Goal: Task Accomplishment & Management: Use online tool/utility

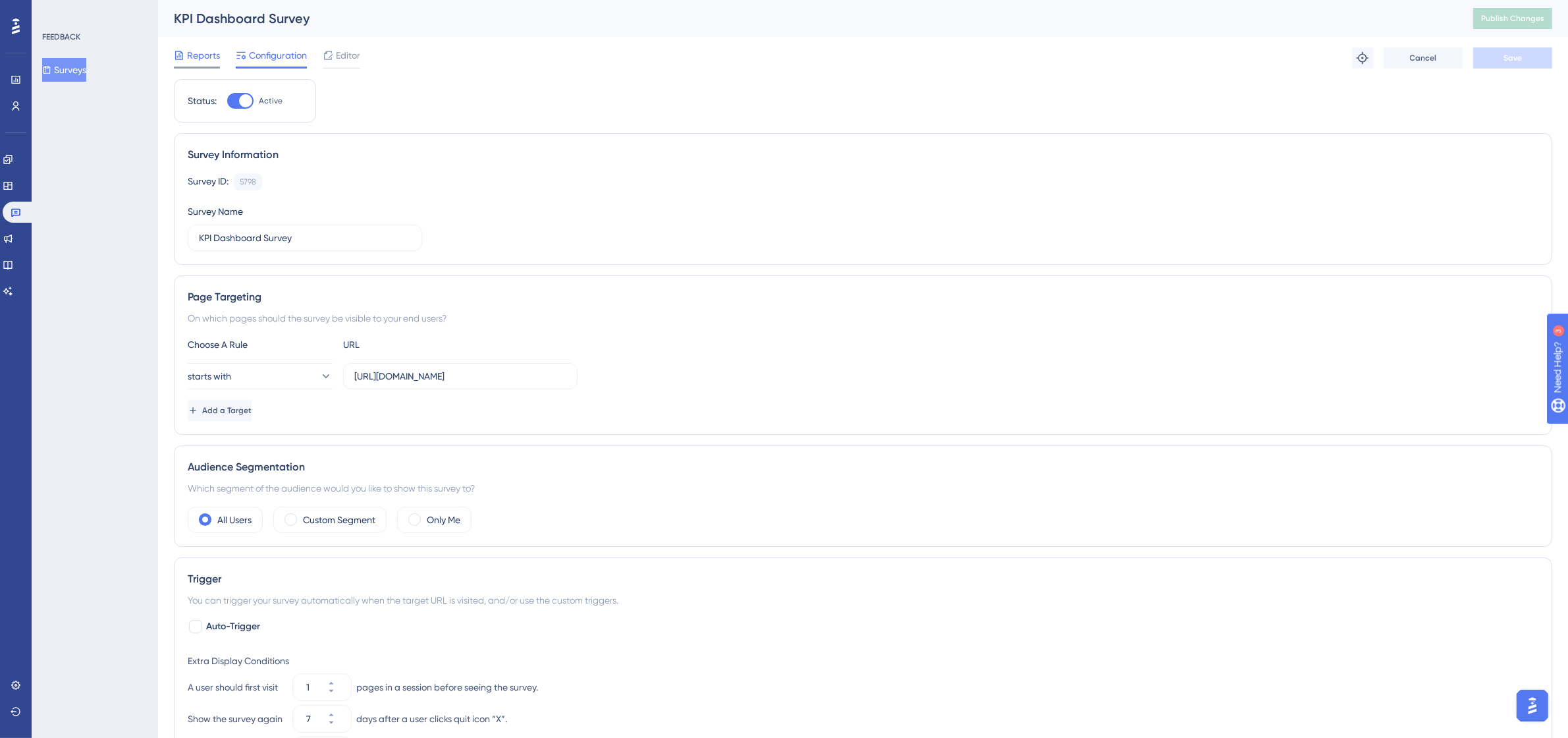
click at [199, 58] on span "Reports" at bounding box center [203, 55] width 33 height 16
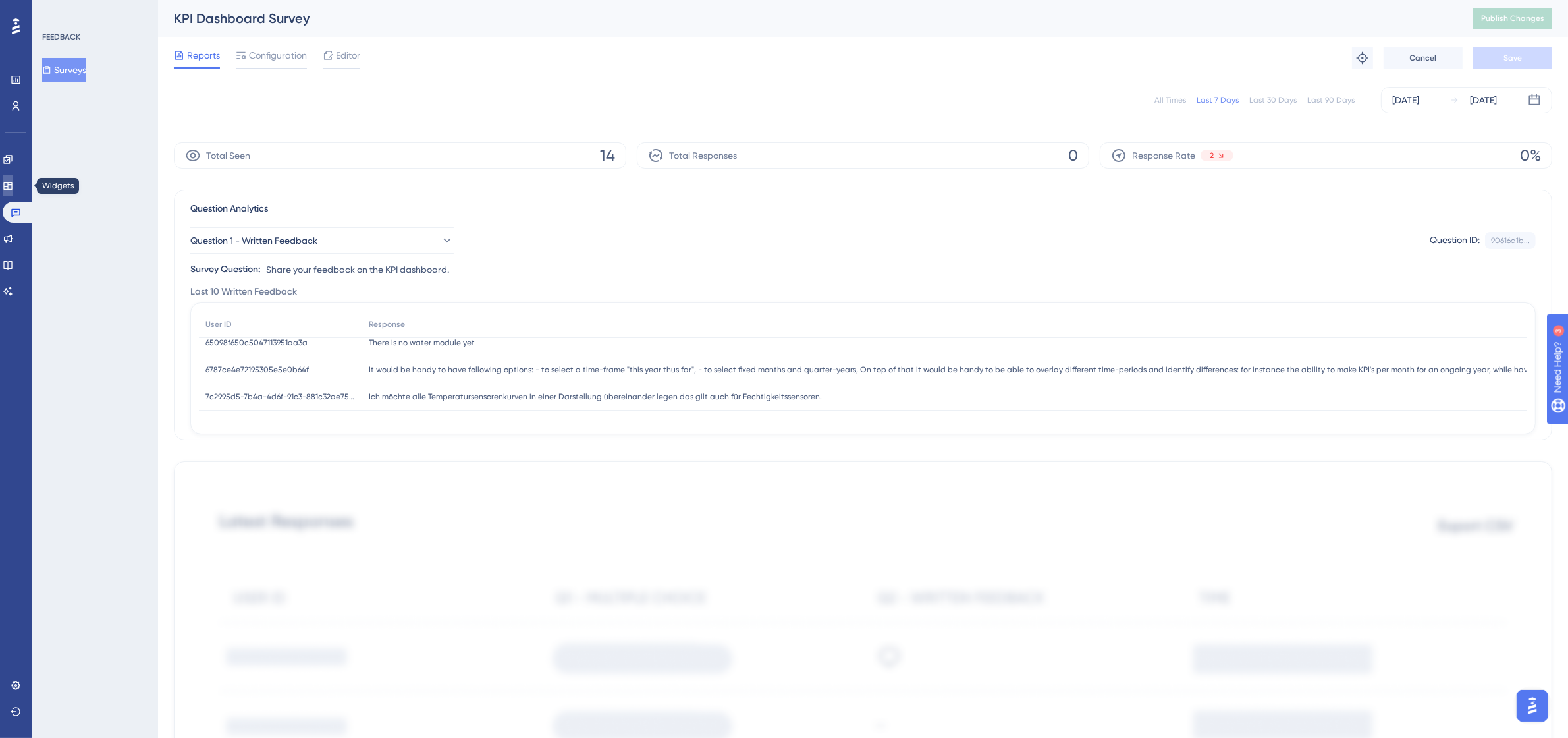
click at [13, 186] on icon at bounding box center [8, 185] width 11 height 11
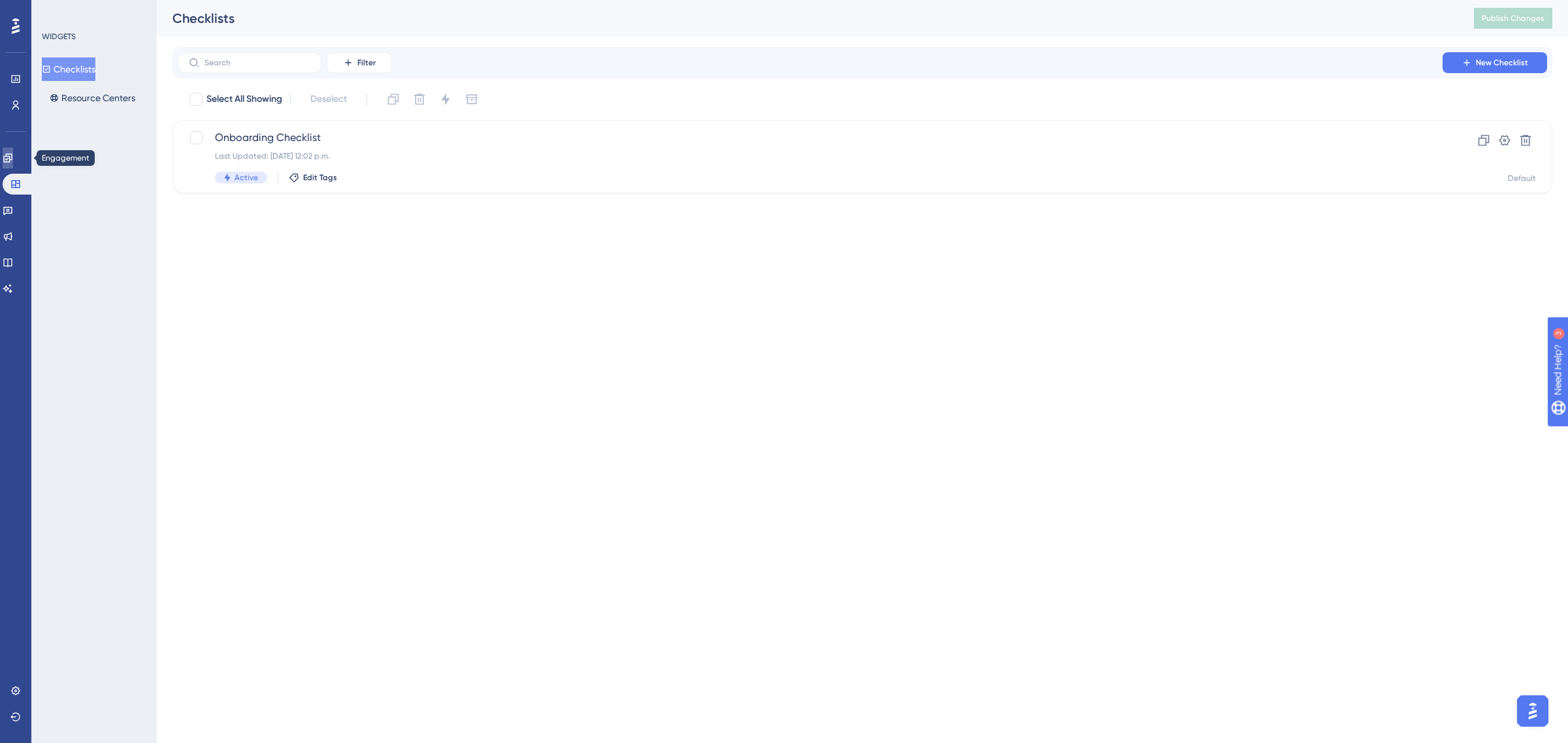
click at [13, 162] on icon at bounding box center [7, 158] width 11 height 11
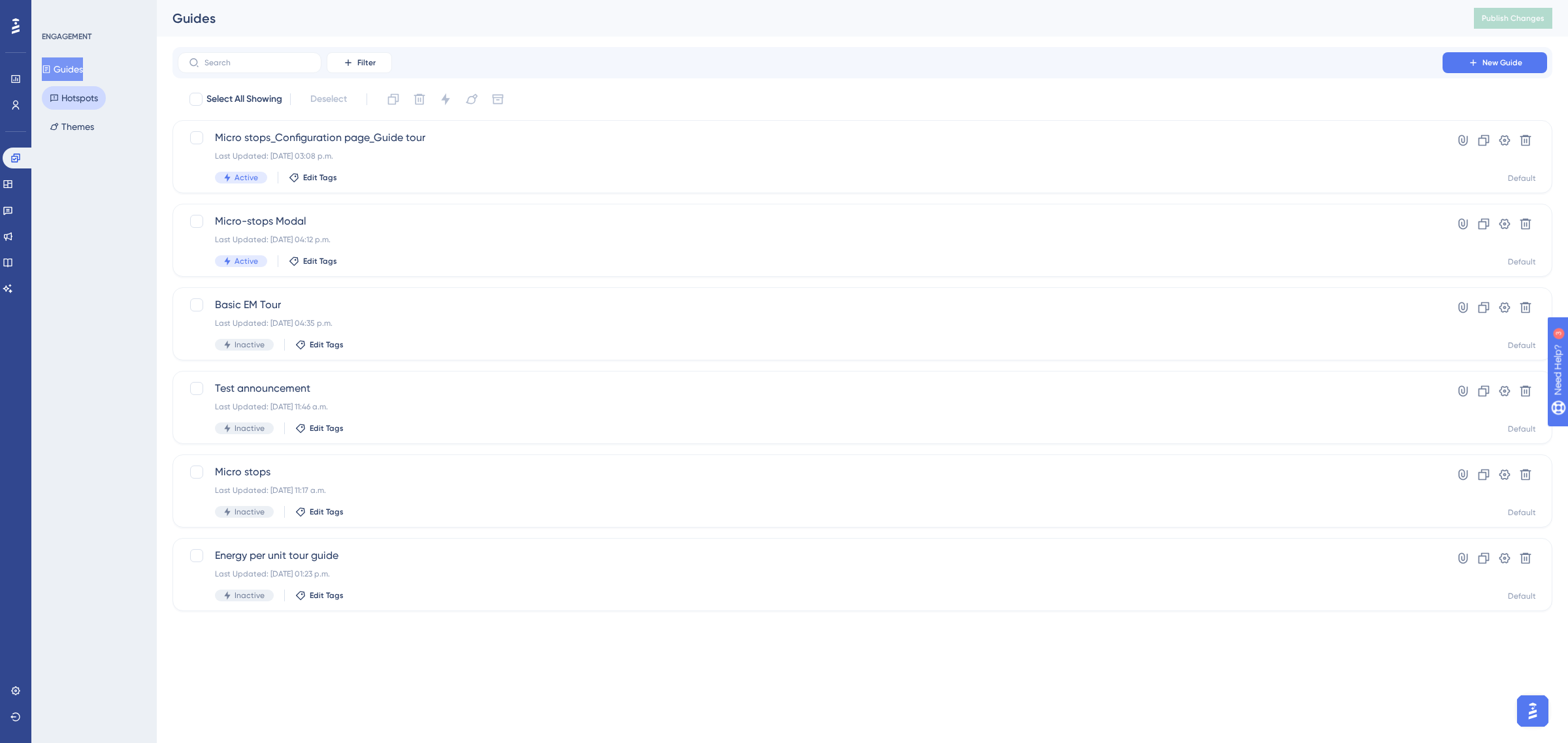
click at [73, 99] on button "Hotspots" at bounding box center [74, 98] width 64 height 23
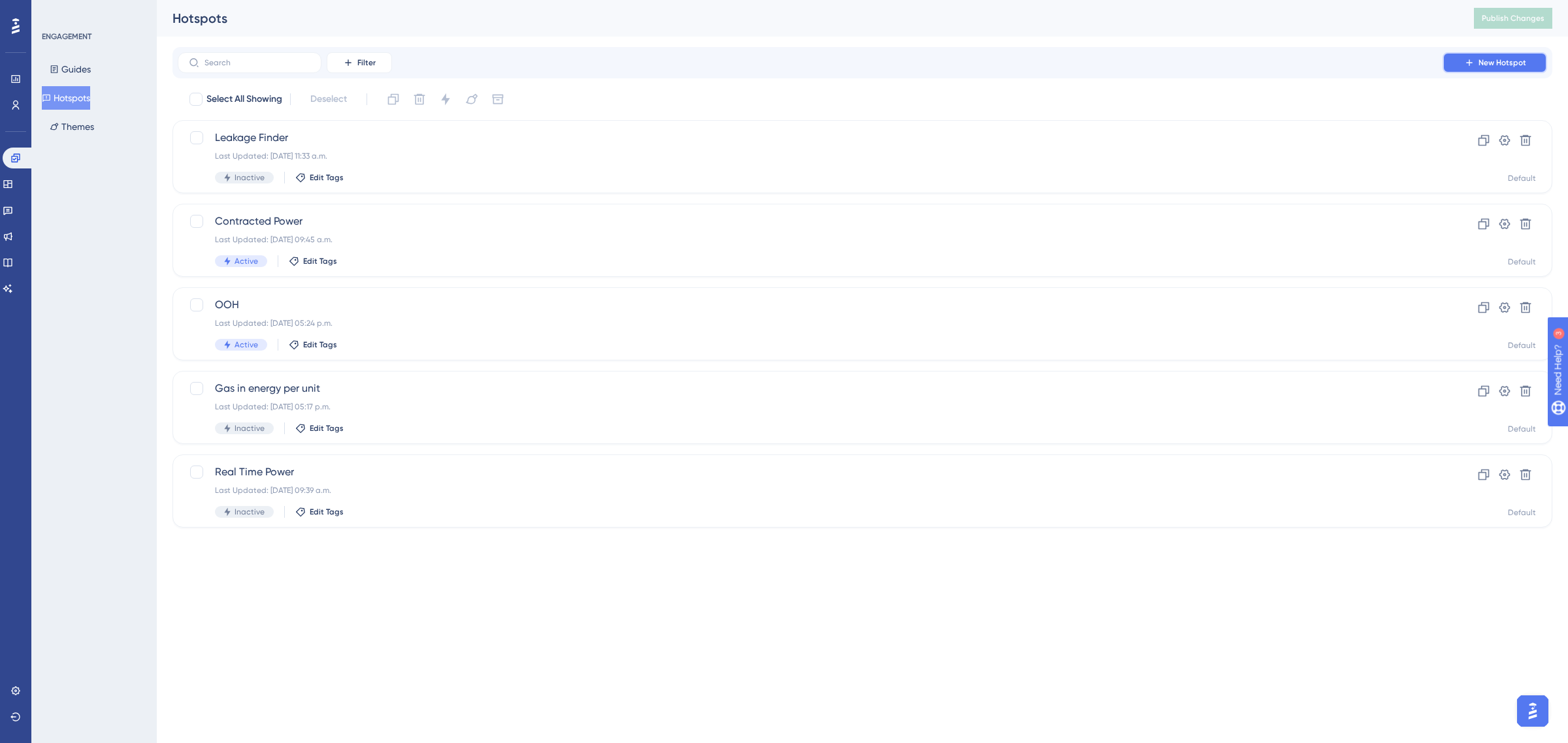
click at [1484, 67] on span "New Hotspot" at bounding box center [1503, 62] width 48 height 11
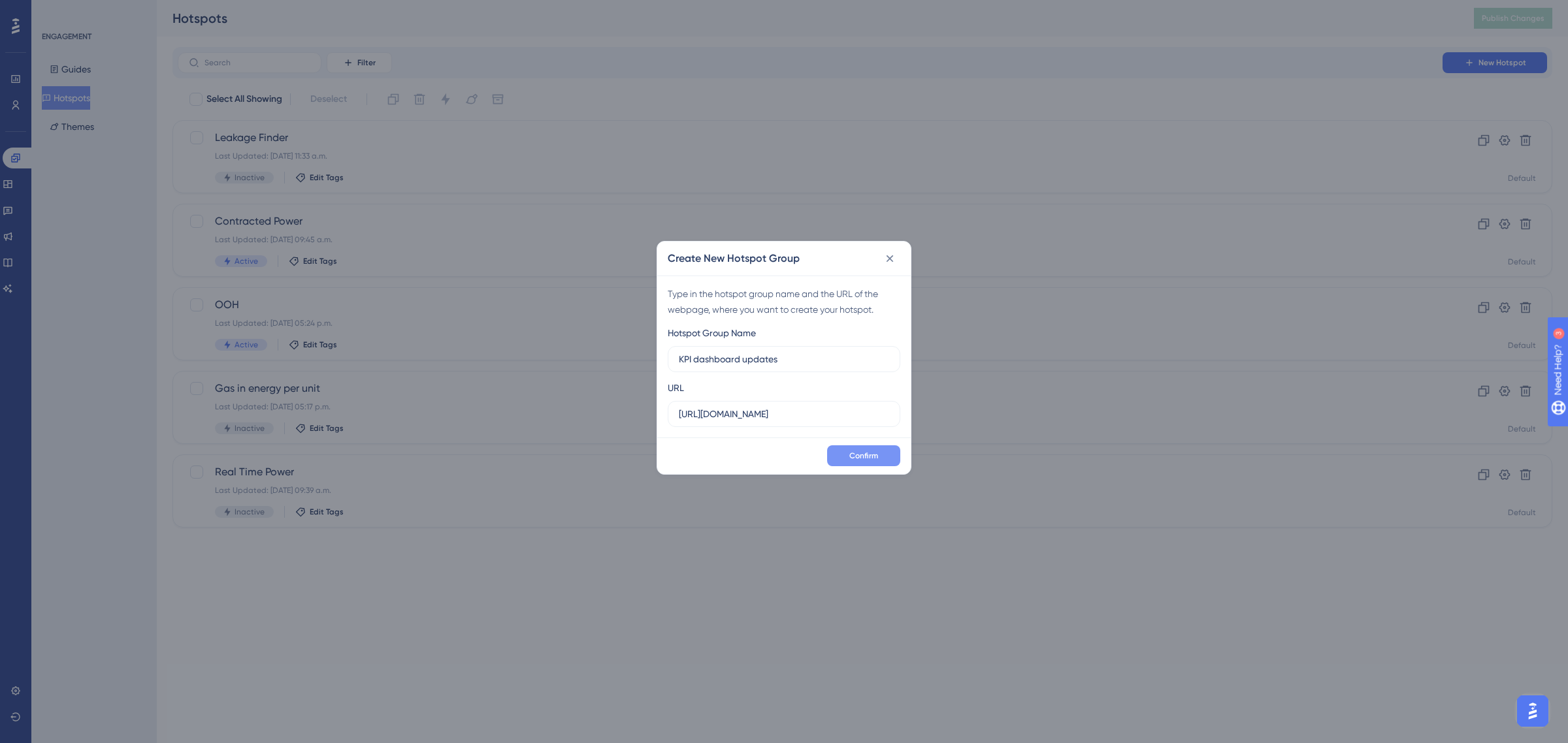
type input "KPI dashboard updates"
click at [873, 454] on span "Confirm" at bounding box center [863, 456] width 29 height 11
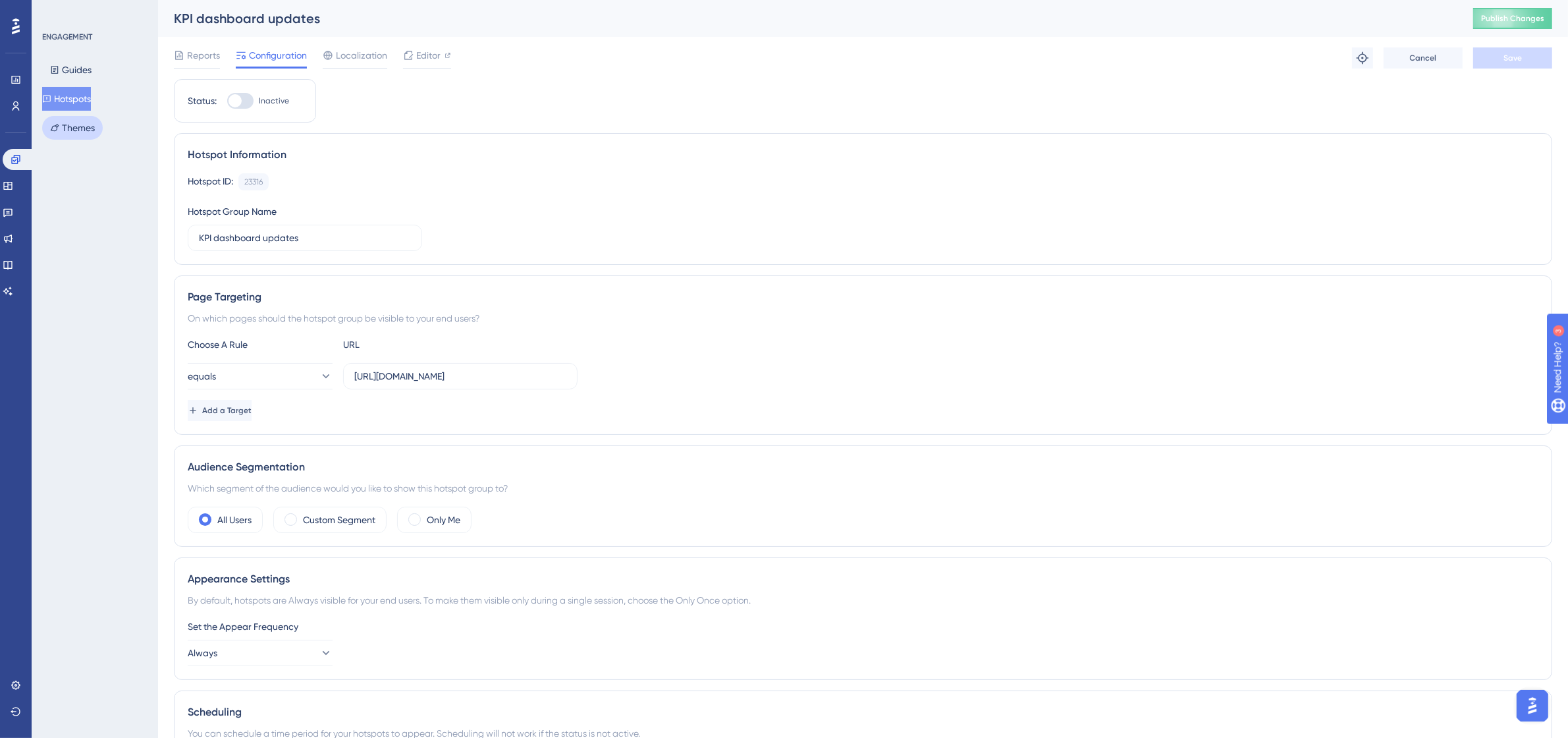
click at [84, 129] on button "Themes" at bounding box center [73, 128] width 61 height 23
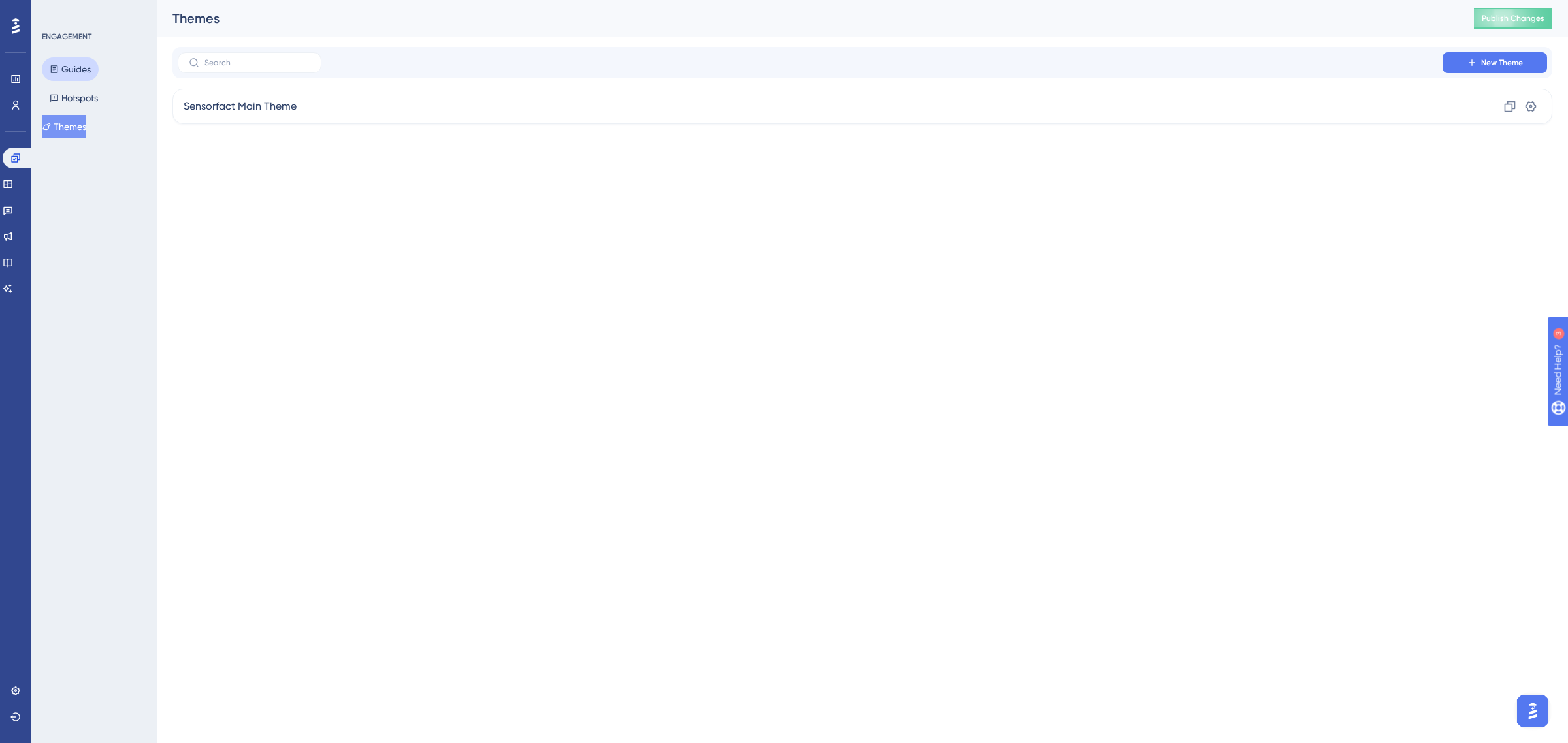
click at [86, 74] on button "Guides" at bounding box center [70, 69] width 57 height 23
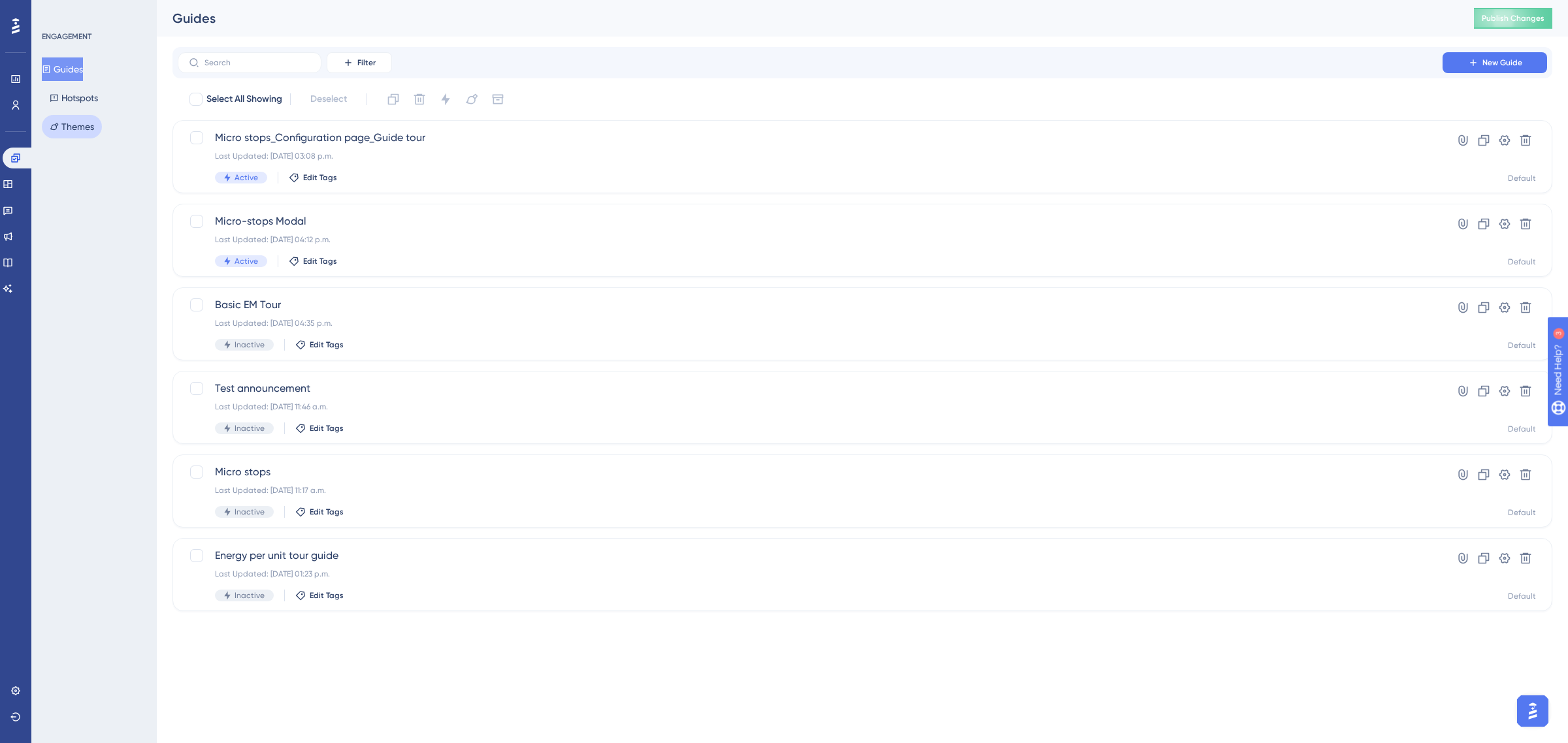
click at [76, 119] on button "Themes" at bounding box center [72, 127] width 60 height 23
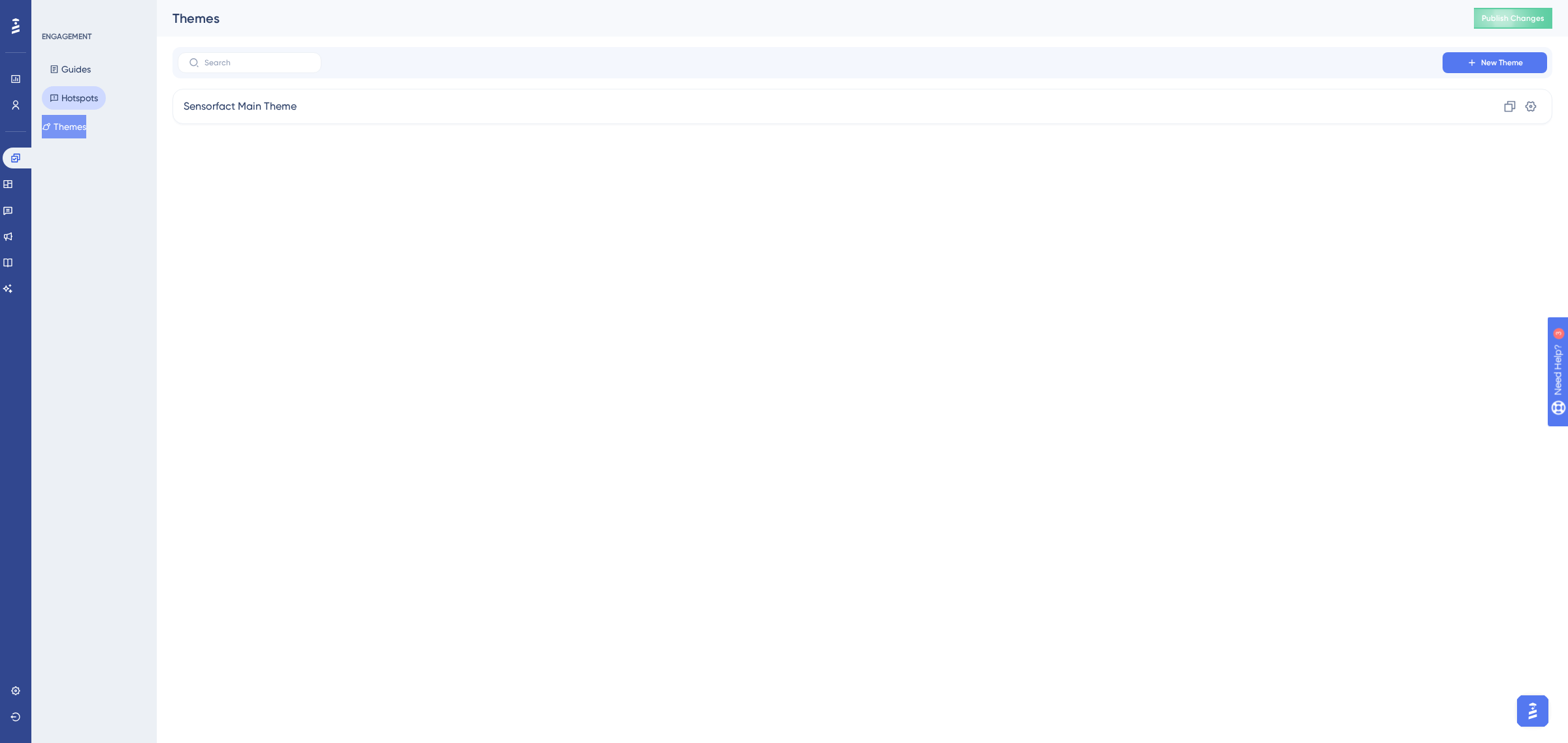
click at [72, 104] on button "Hotspots" at bounding box center [74, 98] width 64 height 23
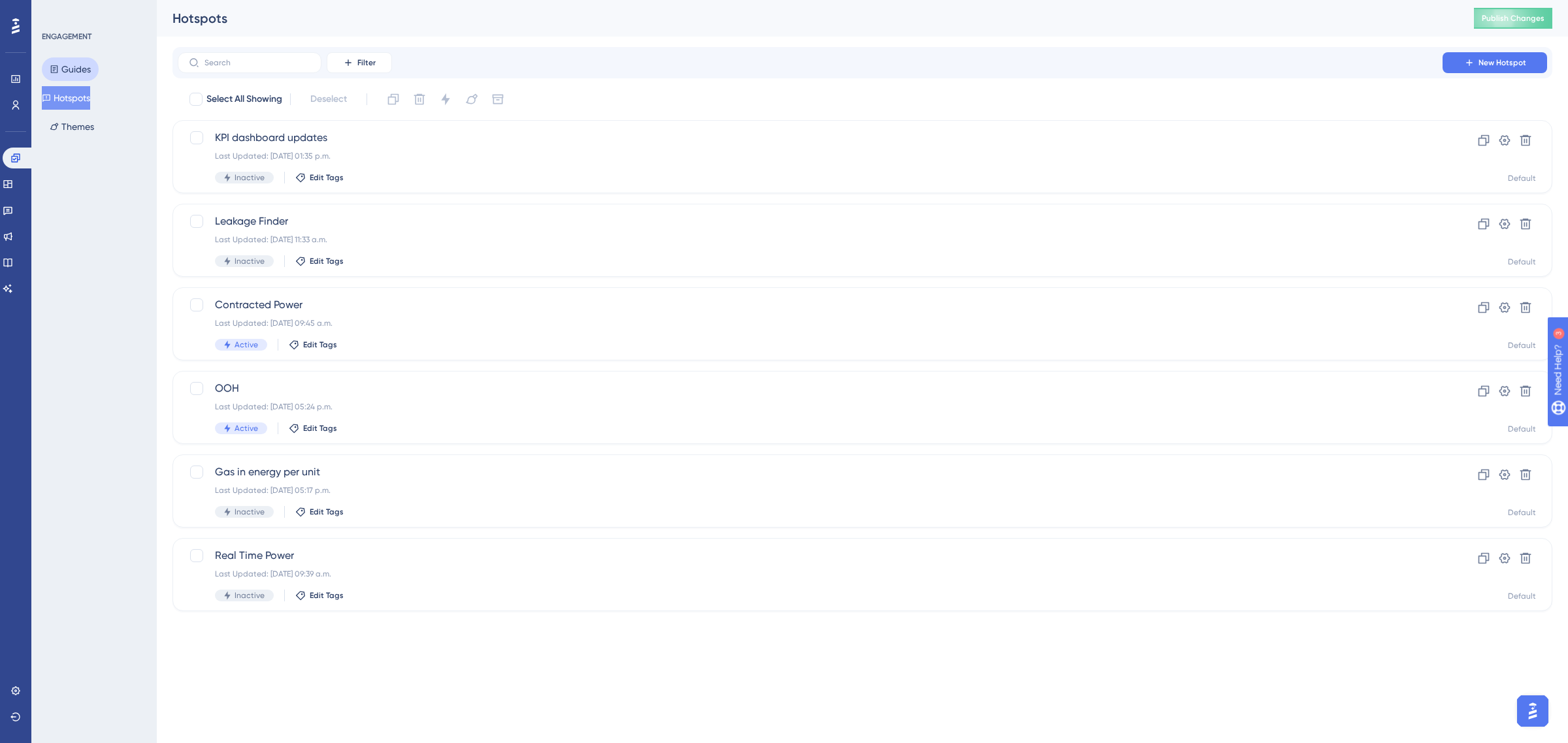
click at [70, 70] on button "Guides" at bounding box center [70, 69] width 57 height 23
click at [308, 232] on div "Micro-stops Modal Last Updated: 13 aug 2025 04:12 p.m. Active Edit Tags" at bounding box center [810, 240] width 1190 height 54
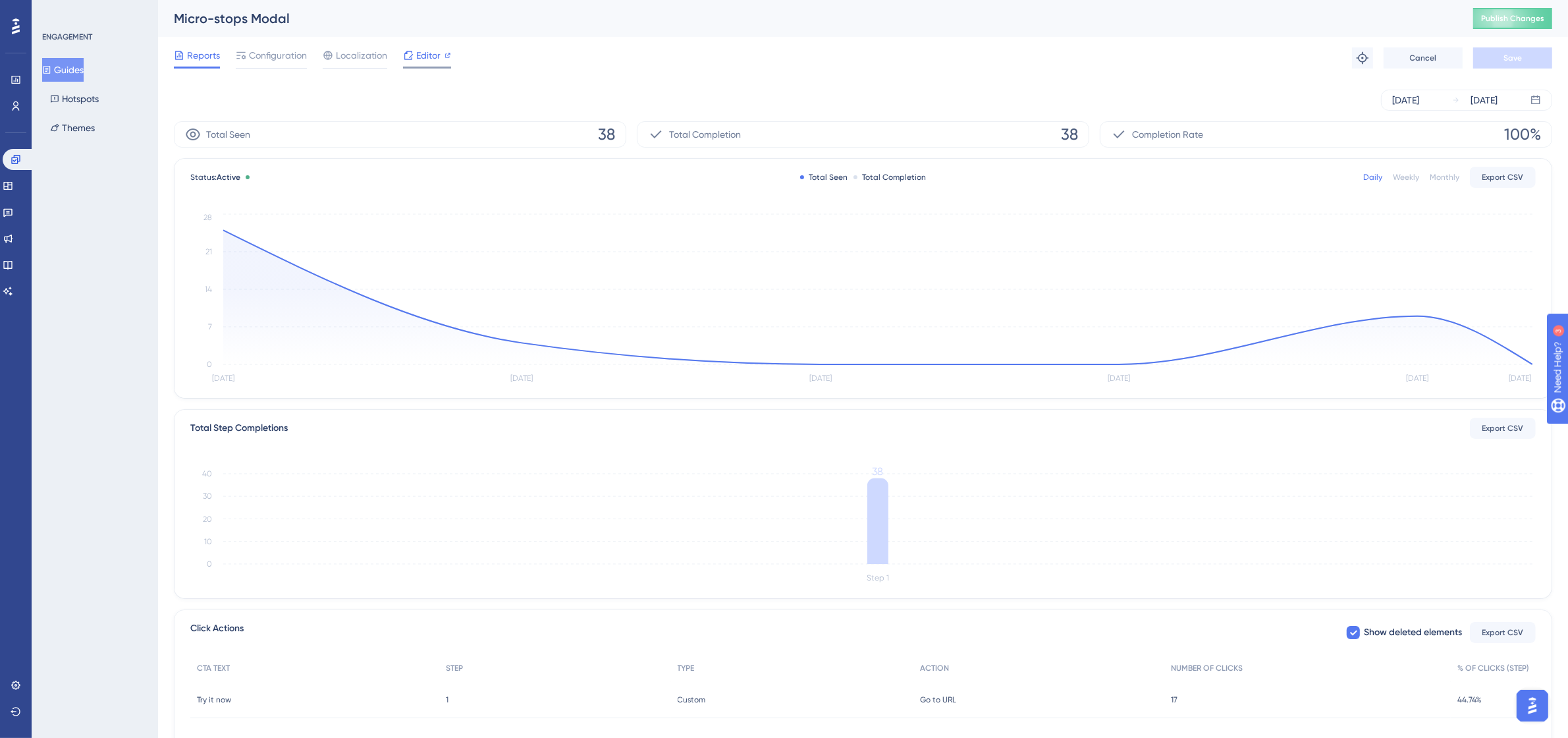
click at [441, 58] on div "Editor" at bounding box center [427, 55] width 48 height 16
click at [70, 64] on button "Guides" at bounding box center [63, 69] width 42 height 23
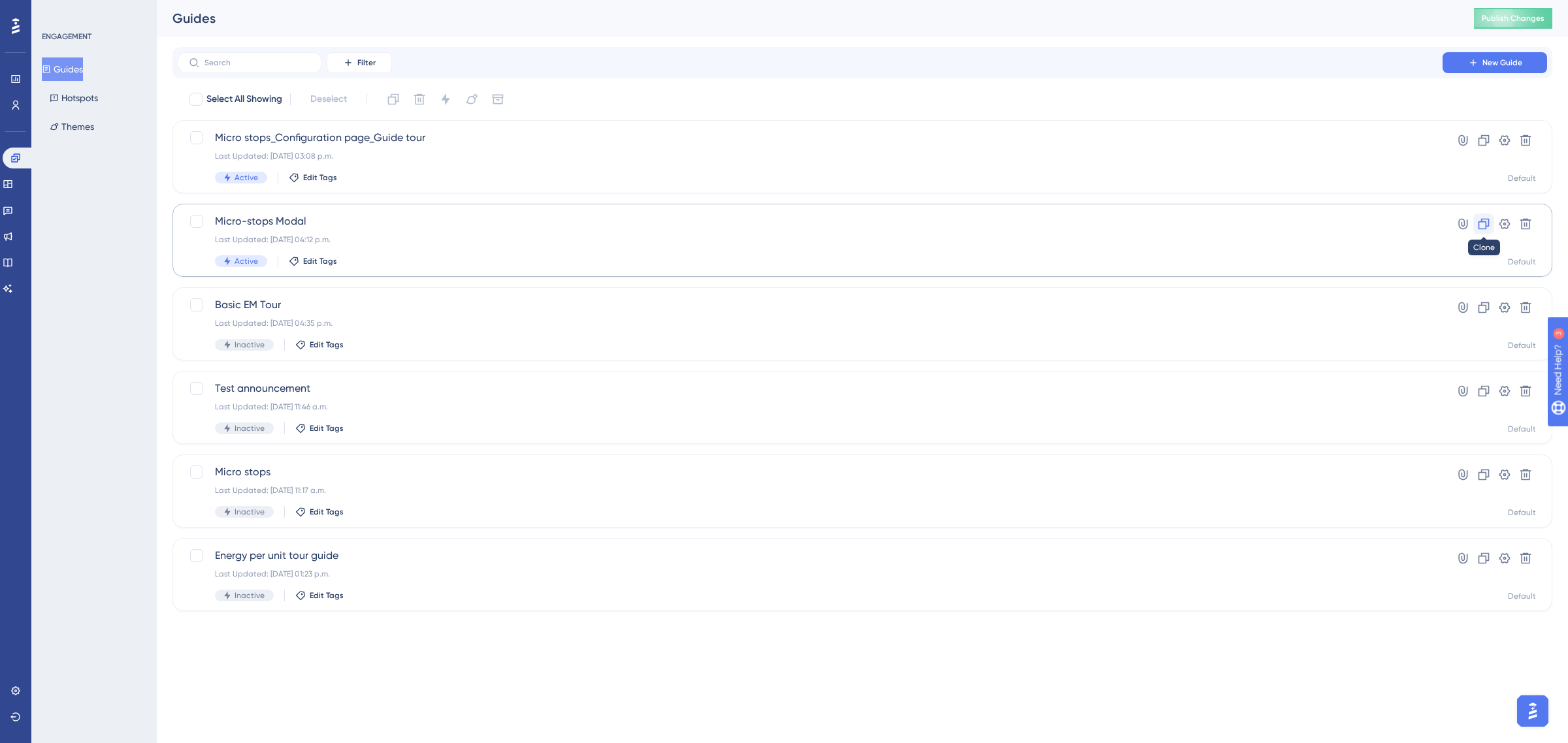
click at [1478, 223] on icon at bounding box center [1484, 224] width 13 height 13
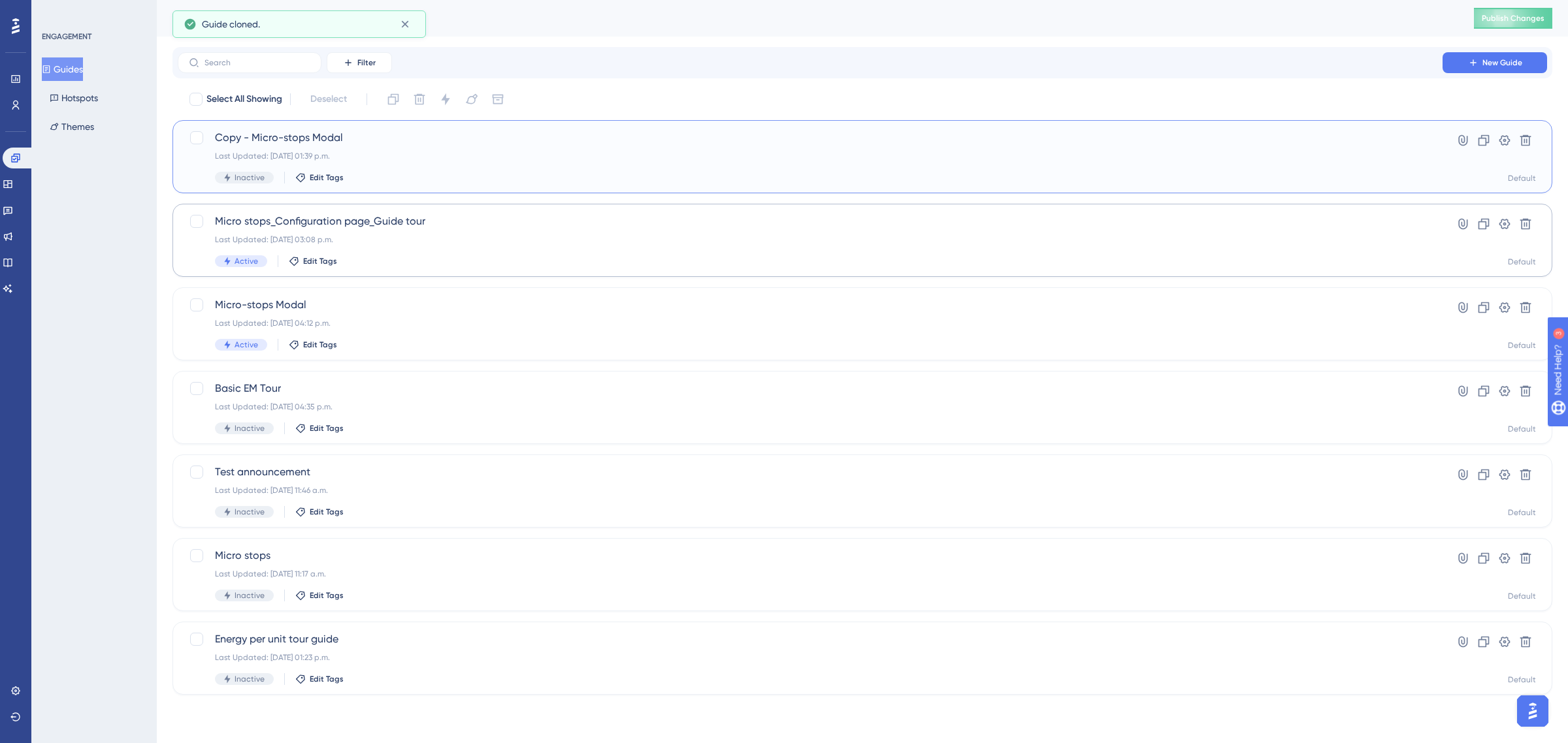
click at [425, 144] on span "Copy - Micro-stops Modal" at bounding box center [810, 137] width 1190 height 16
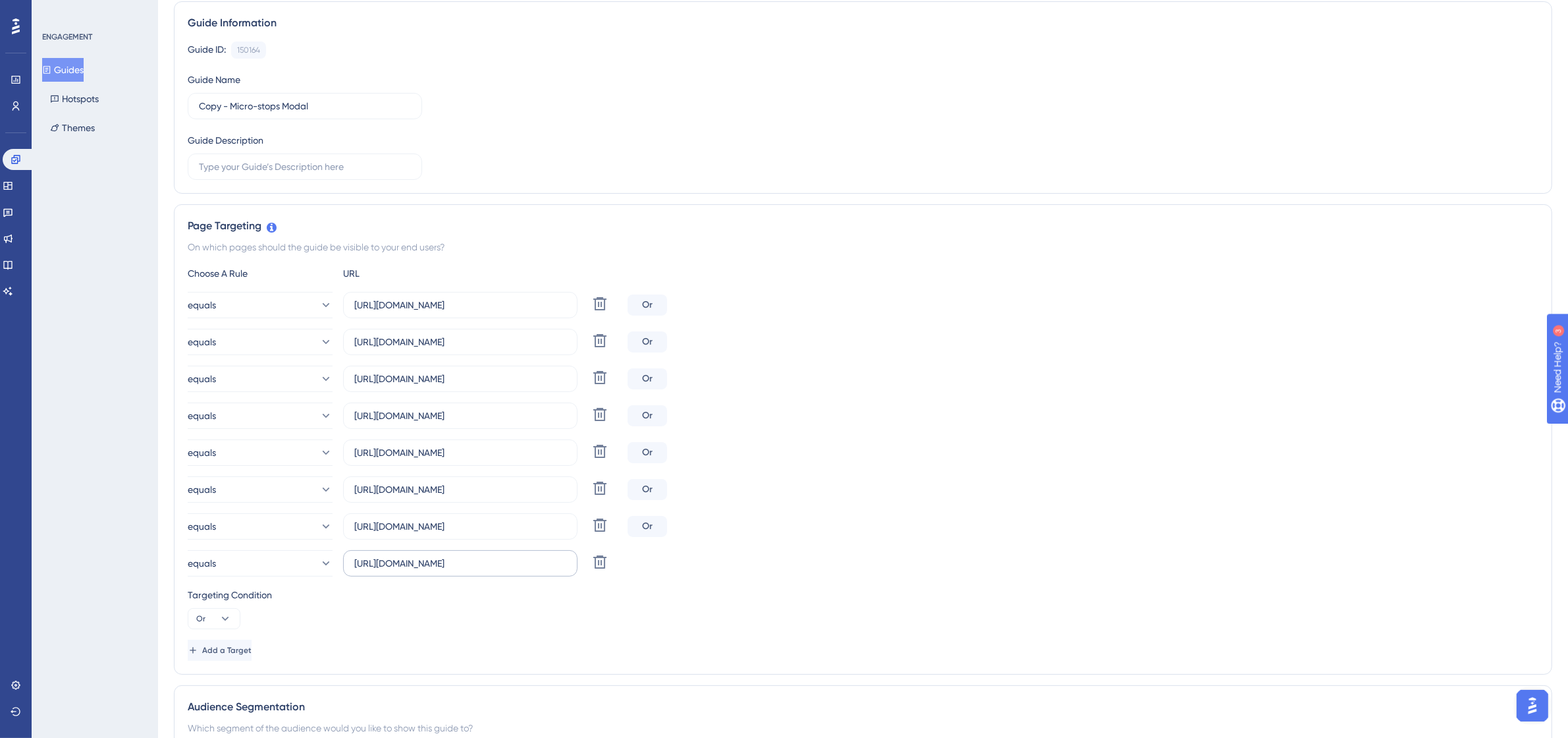
scroll to position [247, 0]
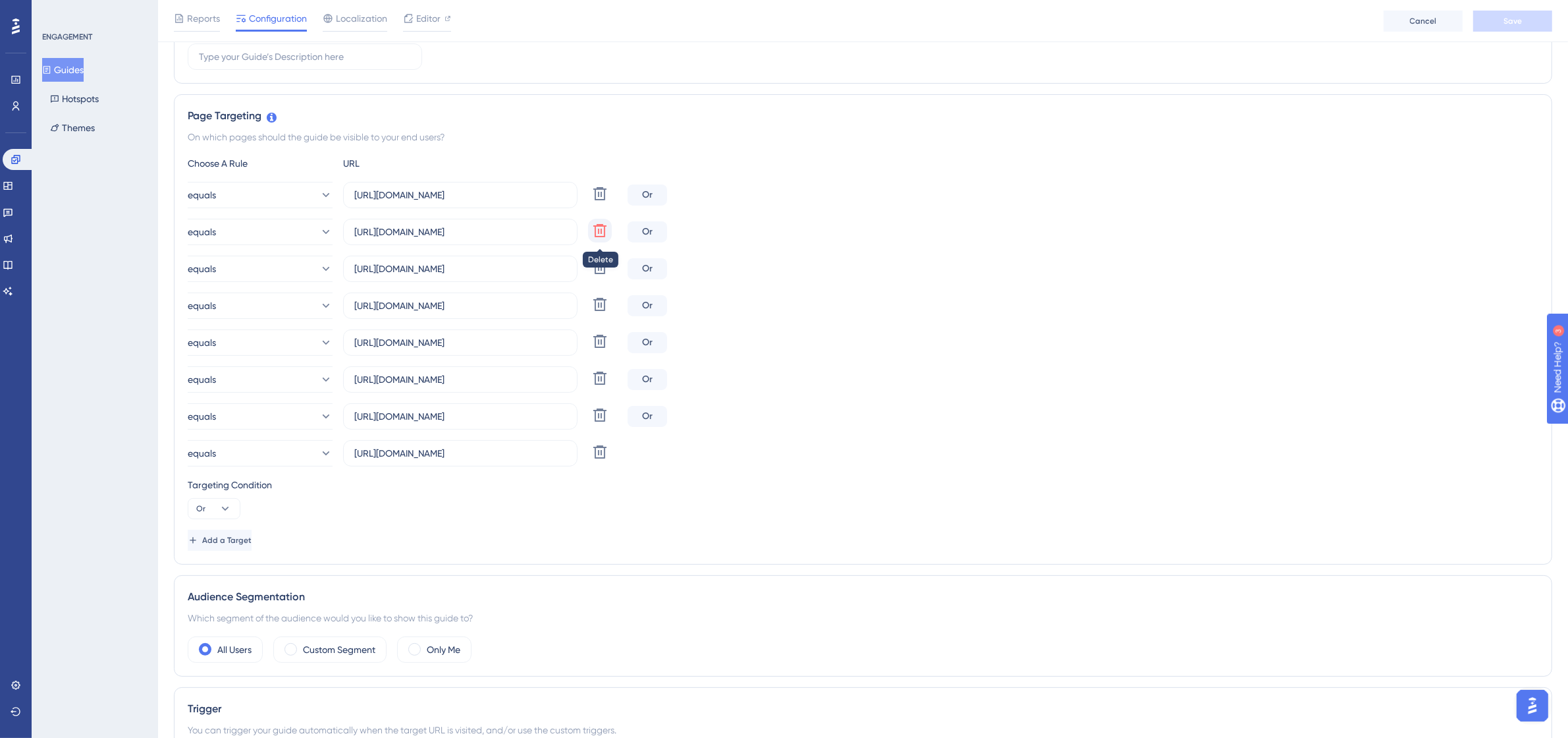
click at [607, 202] on icon at bounding box center [600, 194] width 16 height 16
type input "https://app.sensorfact.nl/oee/line-lead-view/production-analysis"
type input "https://app.sensorfact.nl/oee/analytics/line-comparison"
type input "https://app.sensorfact.nl/oee/analytics/stop-analysis"
type input "https://app.sensorfact.nl/oee/analytics/shift-comparison"
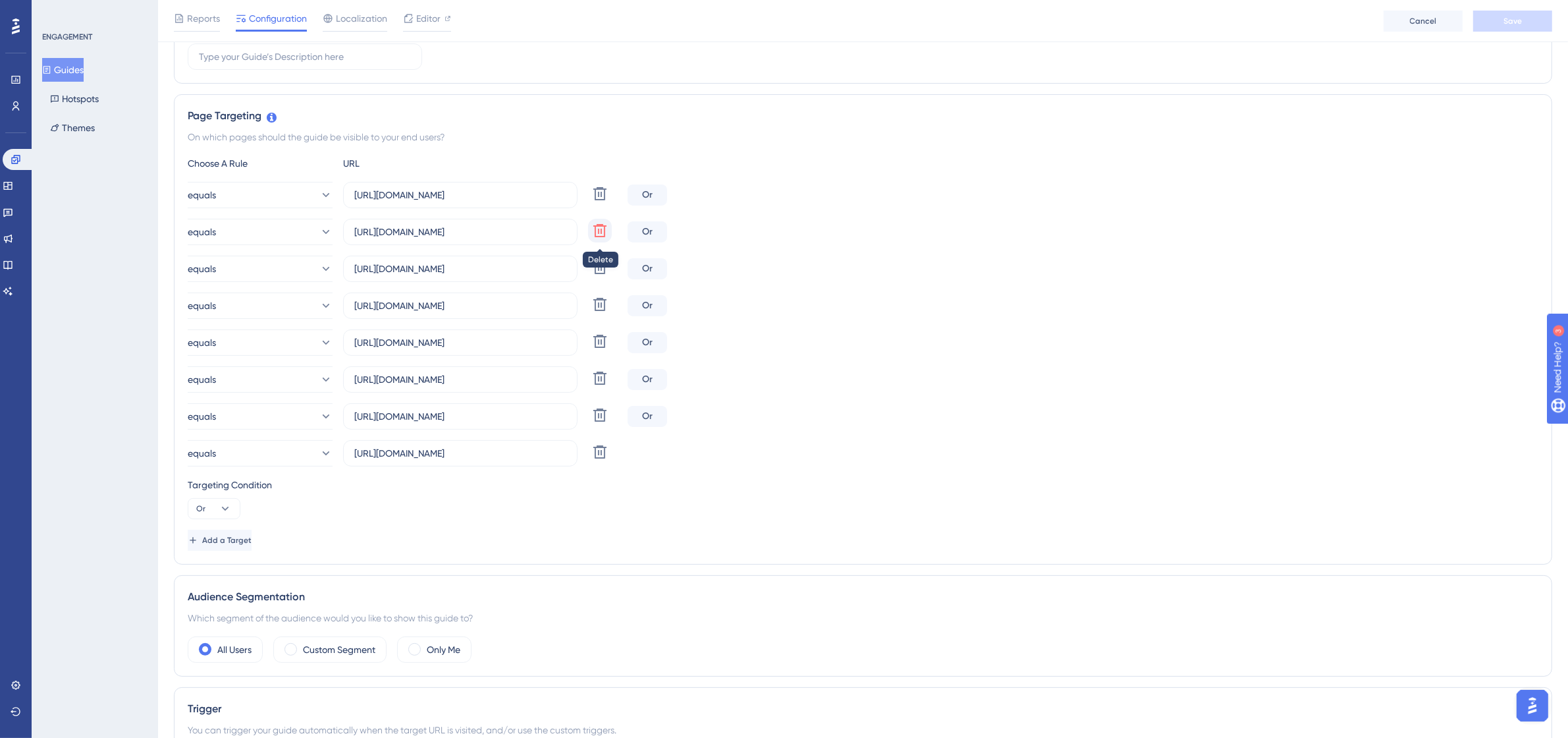
type input "https://app.sensorfact.nl/oee/analytics/batch-comparison"
type input "https://app.sensorfact.nl/oee/analytics/oee-analysis/687f5d0a58c4eb251b5a80f3"
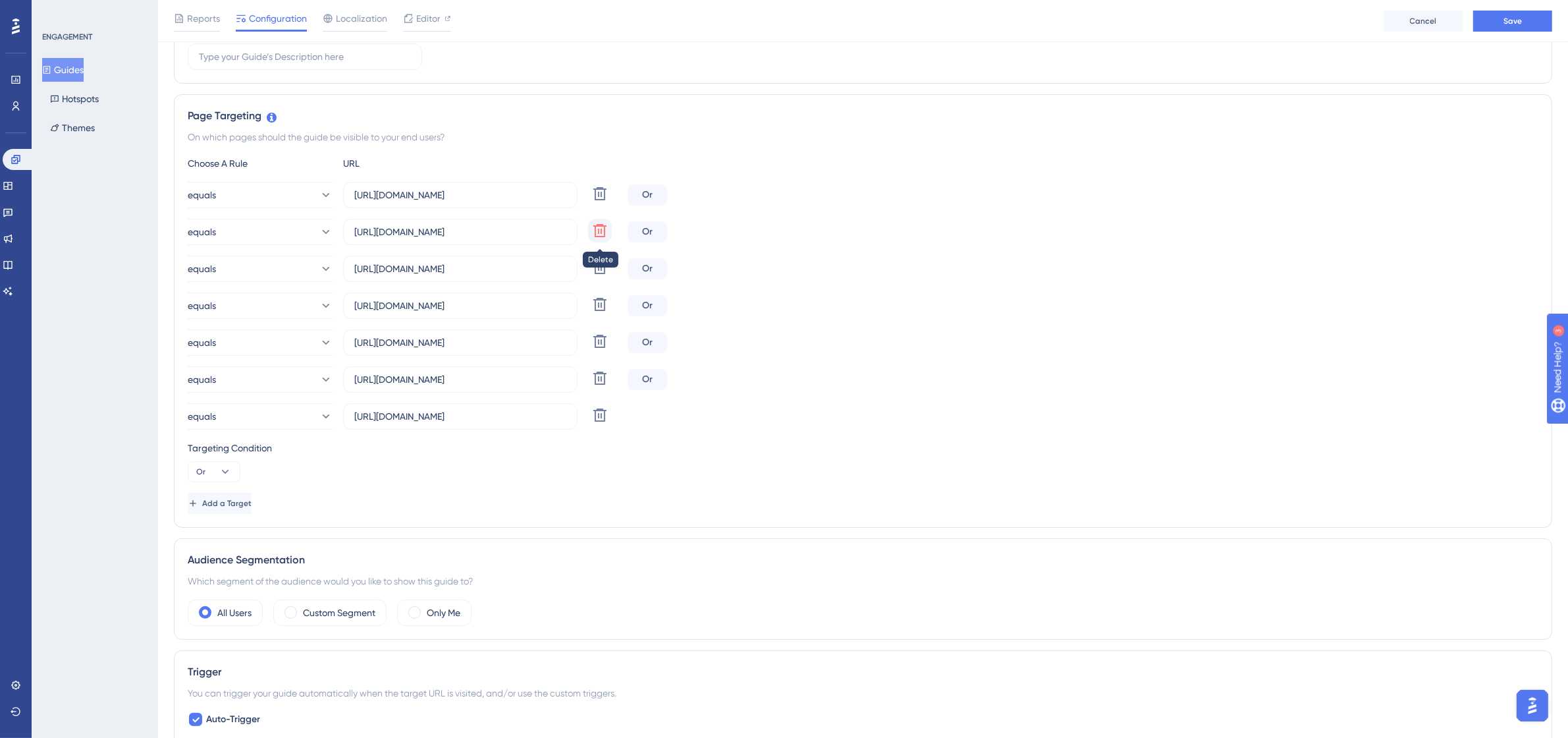
click at [607, 202] on icon at bounding box center [600, 194] width 16 height 16
type input "https://app.sensorfact.nl/oee/analytics/line-comparison"
type input "https://app.sensorfact.nl/oee/analytics/stop-analysis"
type input "https://app.sensorfact.nl/oee/analytics/shift-comparison"
type input "https://app.sensorfact.nl/oee/analytics/batch-comparison"
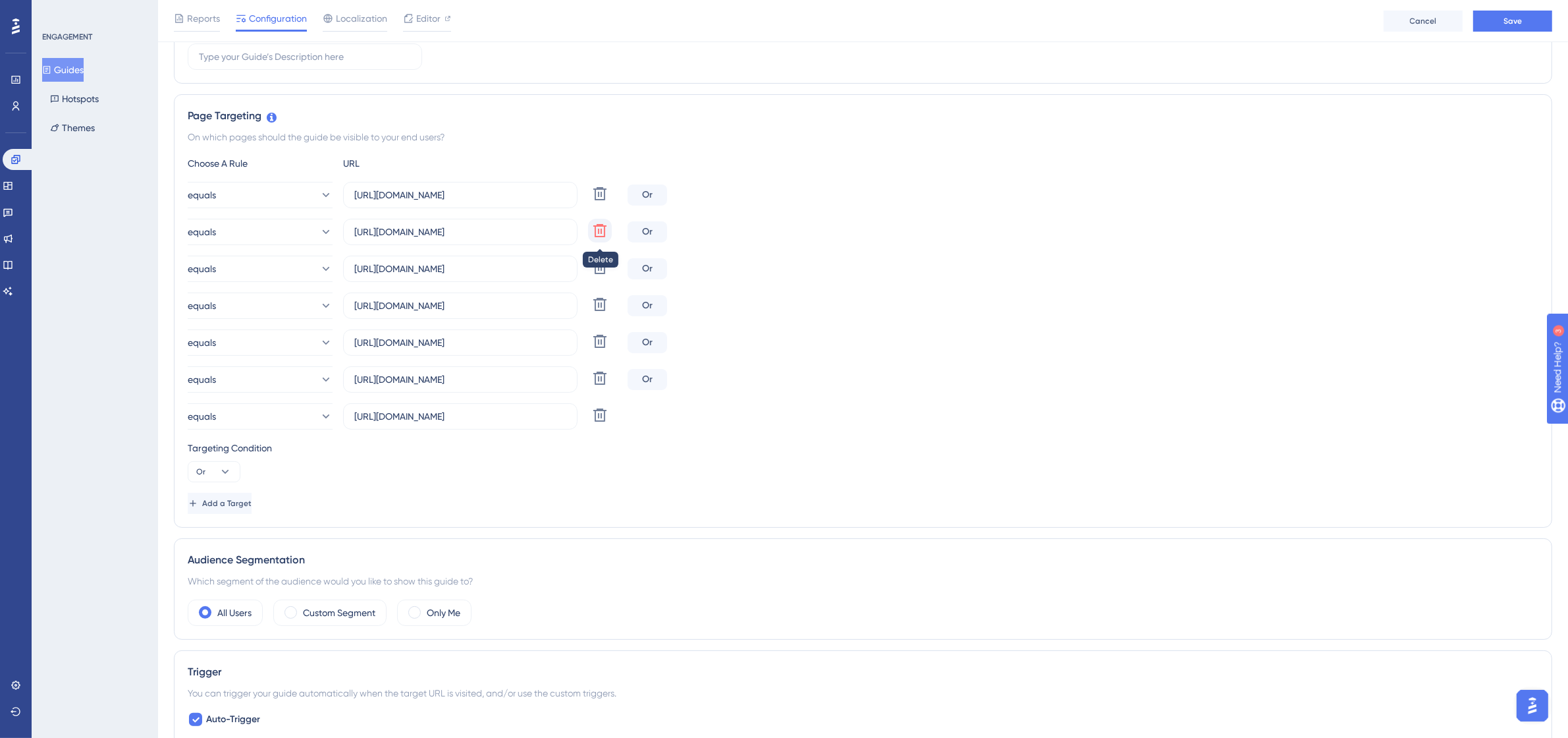
type input "https://app.sensorfact.nl/oee/analytics/oee-analysis/687f5d0a58c4eb251b5a80f3"
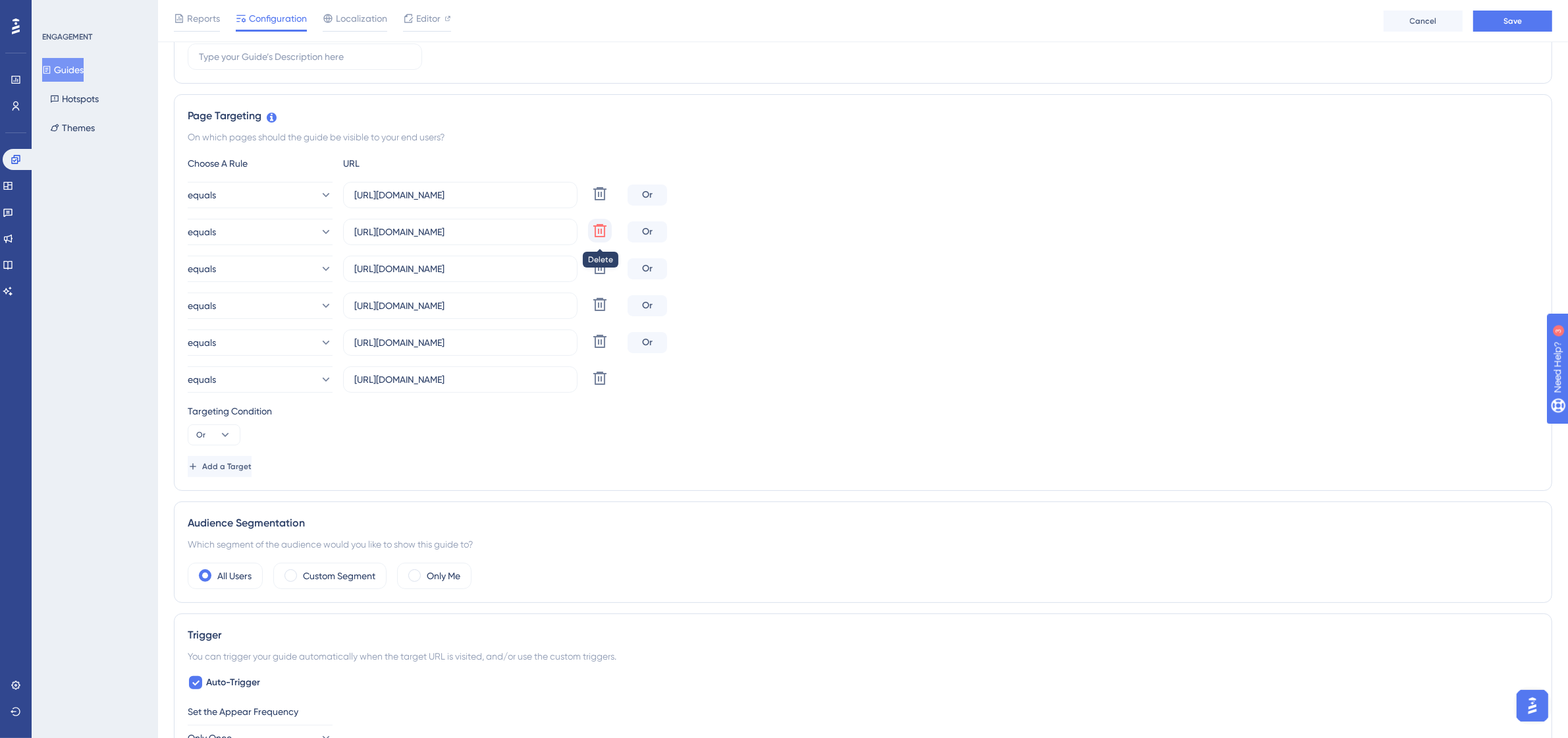
click at [607, 202] on icon at bounding box center [600, 194] width 16 height 16
type input "https://app.sensorfact.nl/oee/analytics/stop-analysis"
type input "https://app.sensorfact.nl/oee/analytics/shift-comparison"
type input "https://app.sensorfact.nl/oee/analytics/batch-comparison"
type input "https://app.sensorfact.nl/oee/analytics/oee-analysis/687f5d0a58c4eb251b5a80f3"
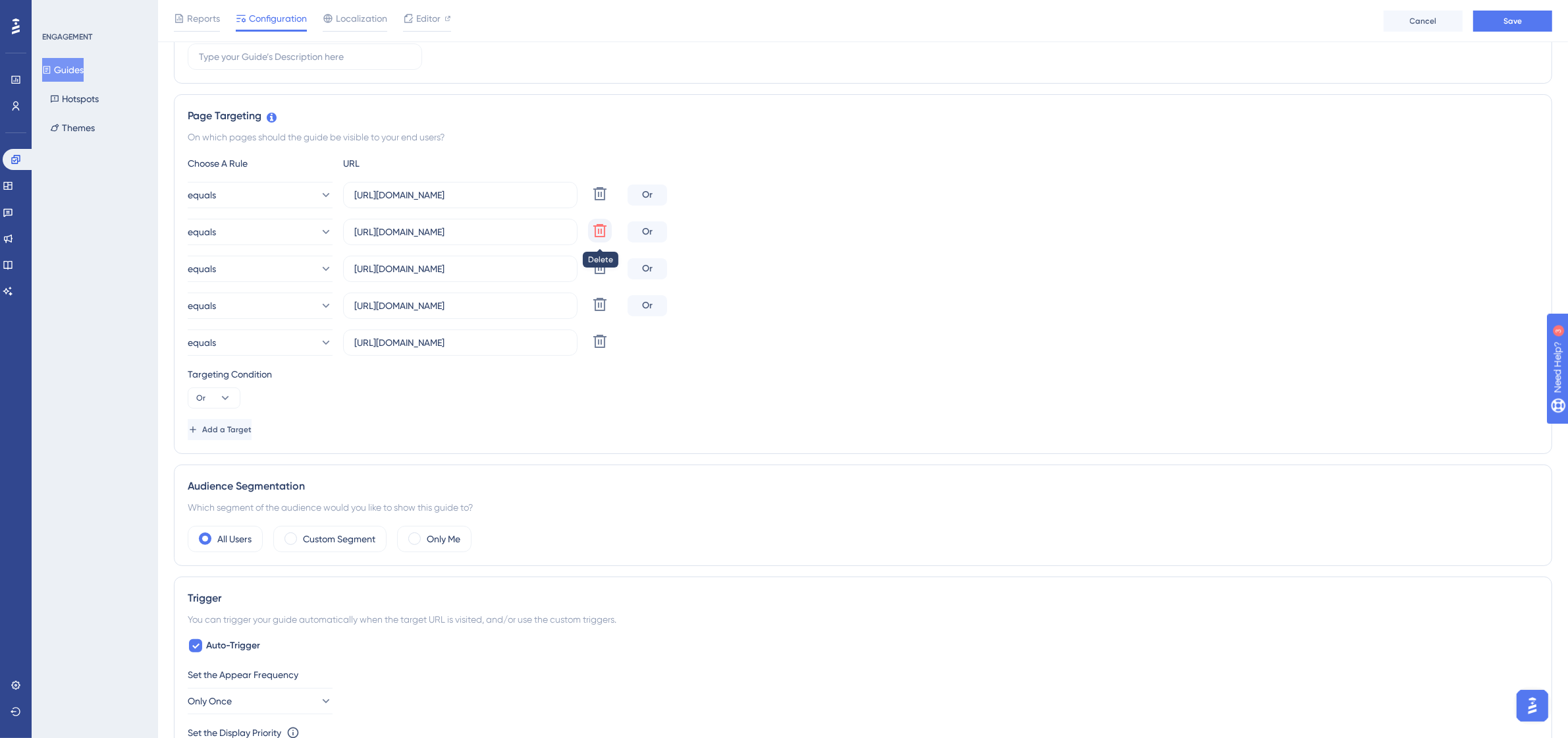
click at [607, 202] on icon at bounding box center [600, 194] width 16 height 16
type input "https://app.sensorfact.nl/oee/analytics/shift-comparison"
type input "https://app.sensorfact.nl/oee/analytics/batch-comparison"
type input "https://app.sensorfact.nl/oee/analytics/oee-analysis/687f5d0a58c4eb251b5a80f3"
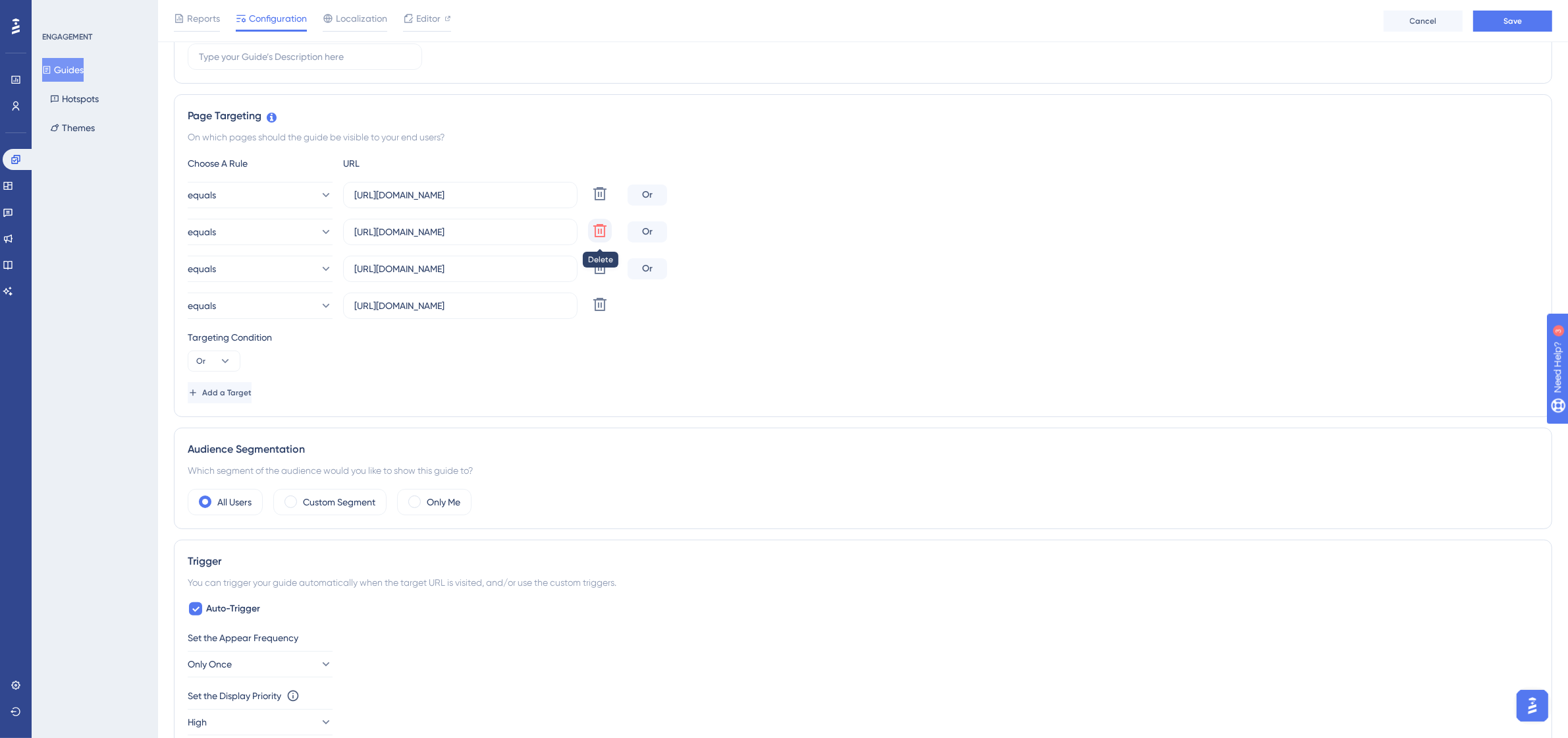
click at [607, 202] on icon at bounding box center [600, 194] width 16 height 16
type input "https://app.sensorfact.nl/oee/analytics/batch-comparison"
type input "https://app.sensorfact.nl/oee/analytics/oee-analysis/687f5d0a58c4eb251b5a80f3"
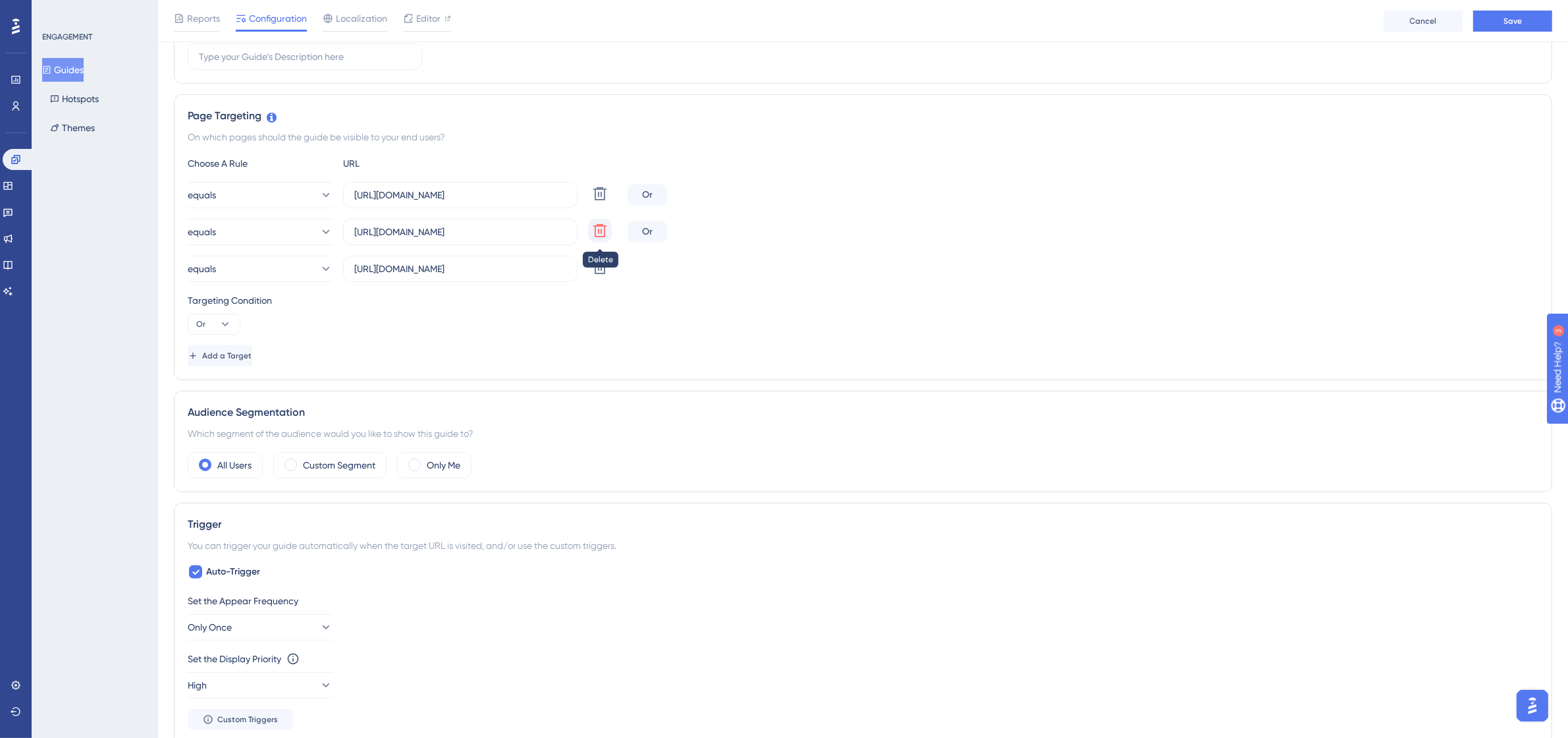
click at [607, 202] on icon at bounding box center [600, 194] width 16 height 16
type input "https://app.sensorfact.nl/oee/analytics/oee-analysis/687f5d0a58c4eb251b5a80f3"
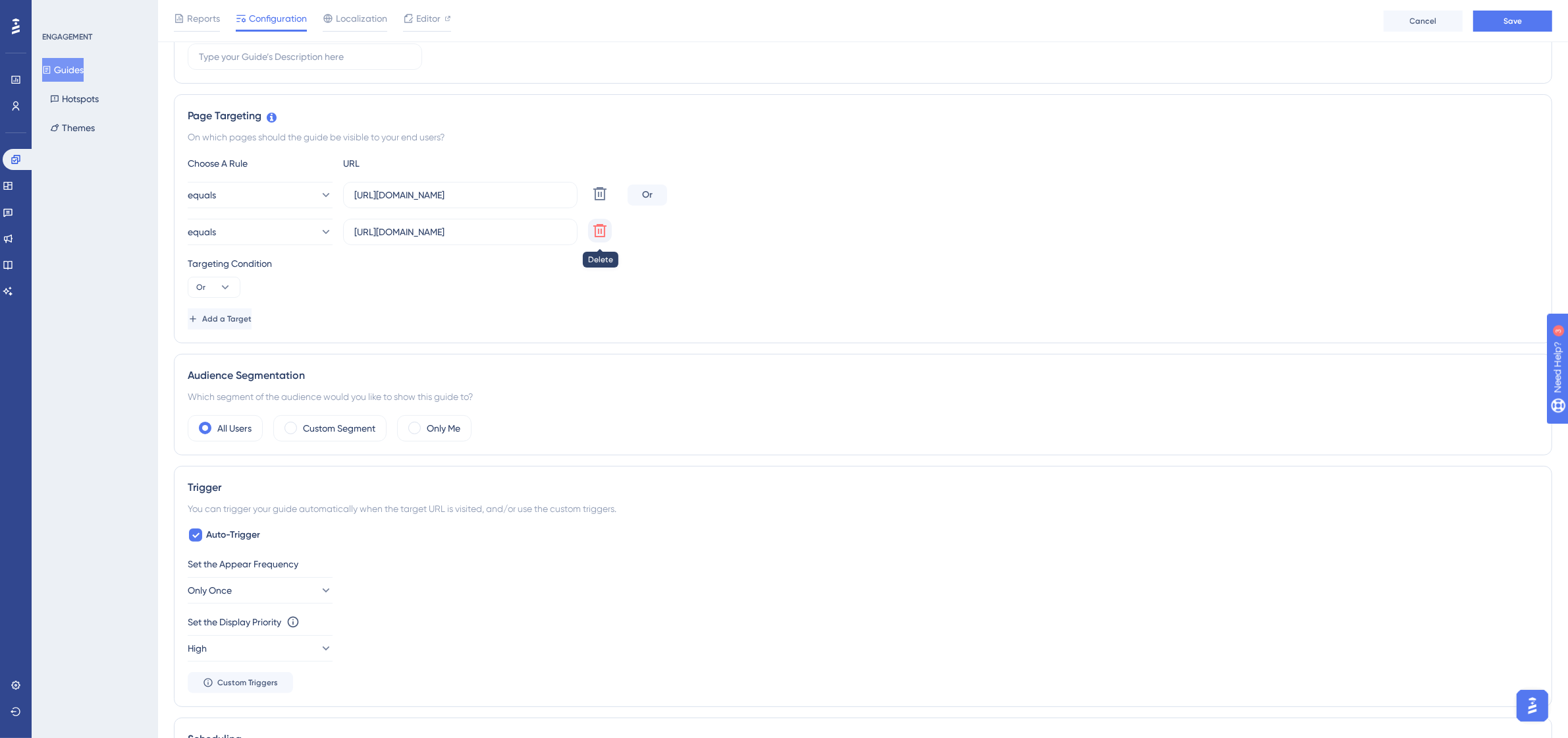
click at [607, 202] on icon at bounding box center [600, 194] width 16 height 16
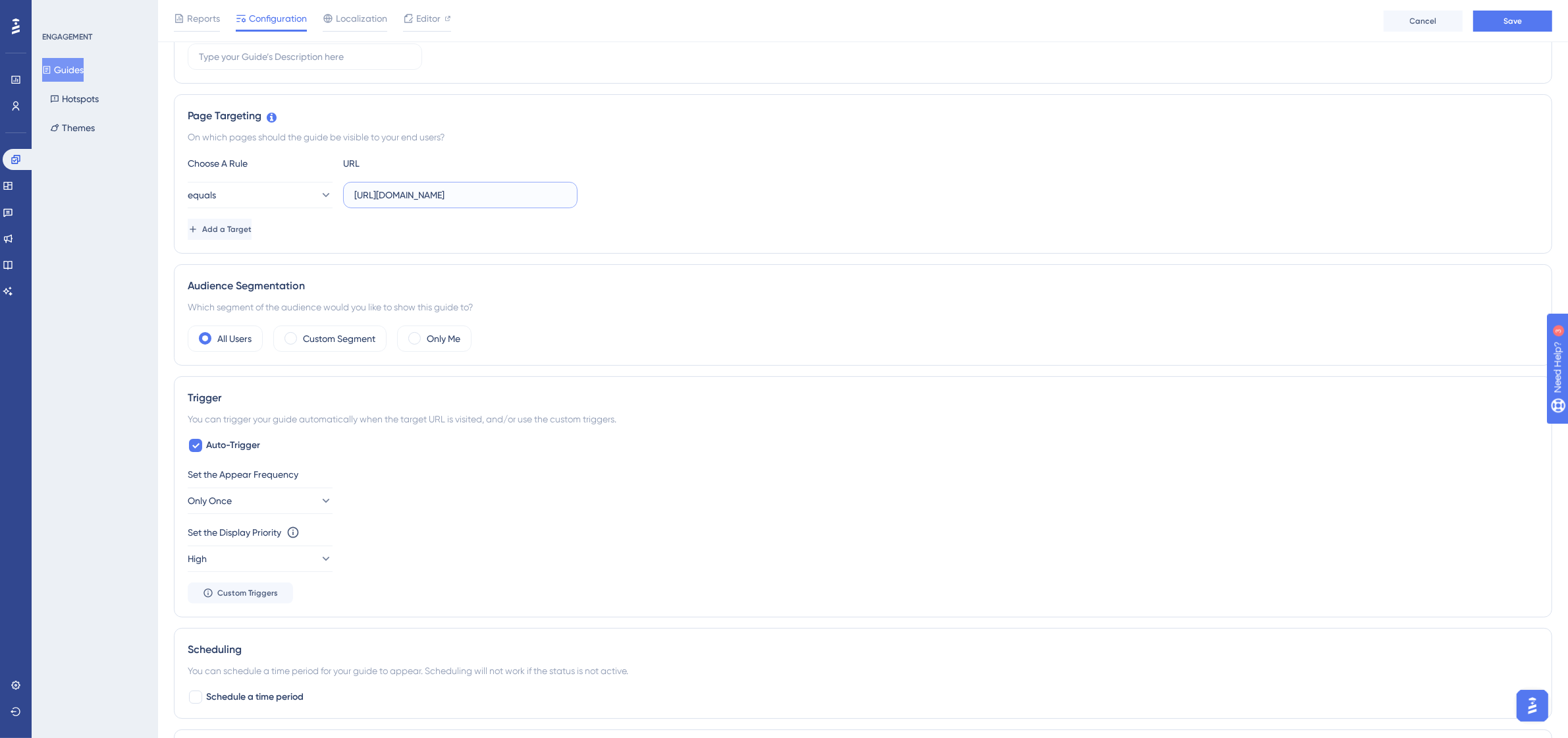
click at [367, 198] on input "https://app.sensorfact.nl/oee/machine/687f5d0a58c4eb251b5a80f3" at bounding box center [461, 195] width 212 height 14
paste input "dashboards"
type input "https://app.sensorfact.nl/dashboards"
click at [706, 210] on div "Choose A Rule URL equals https://app.sensorfact.nl/dashboards Add a Target" at bounding box center [863, 197] width 1351 height 84
click at [421, 346] on div "Only Me" at bounding box center [434, 339] width 74 height 27
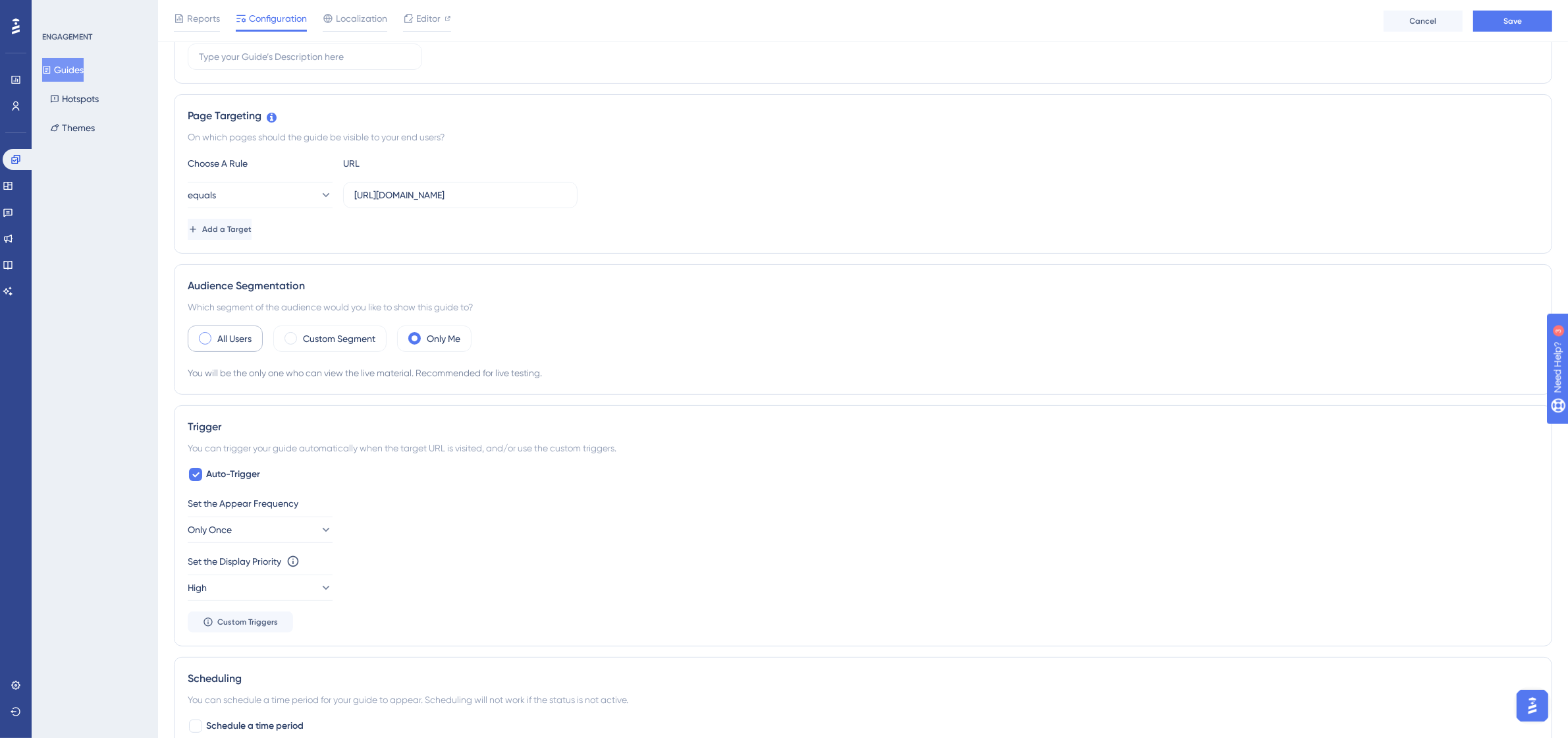
click at [229, 333] on label "All Users" at bounding box center [234, 338] width 34 height 16
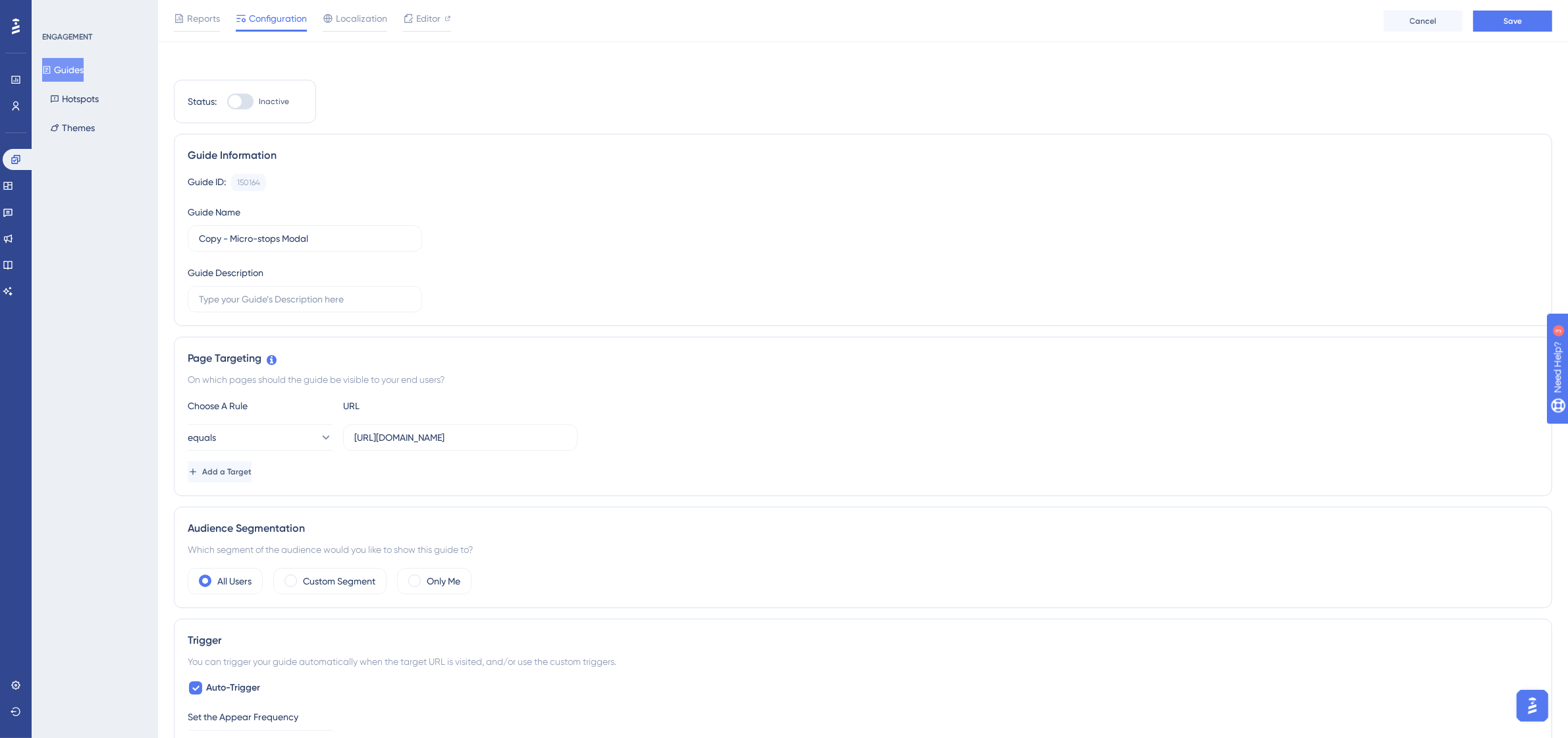
scroll to position [0, 0]
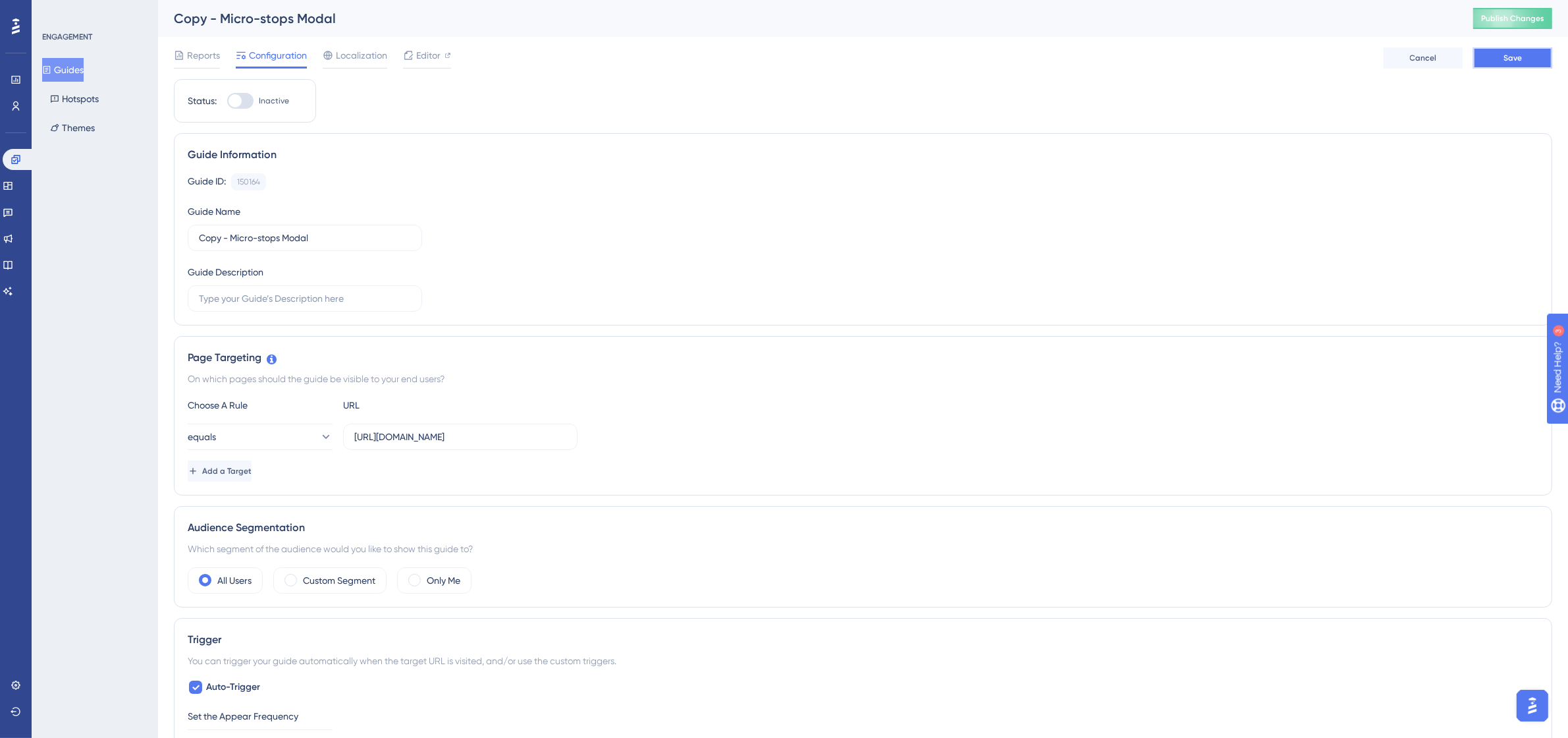
click at [1532, 66] on button "Save" at bounding box center [1513, 58] width 79 height 21
click at [424, 61] on span "Editor" at bounding box center [428, 55] width 24 height 16
drag, startPoint x: 267, startPoint y: 238, endPoint x: 290, endPoint y: 236, distance: 23.1
click at [268, 238] on input "Copy - Micro-stops Modal" at bounding box center [305, 237] width 212 height 14
drag, startPoint x: 333, startPoint y: 236, endPoint x: 186, endPoint y: 238, distance: 147.0
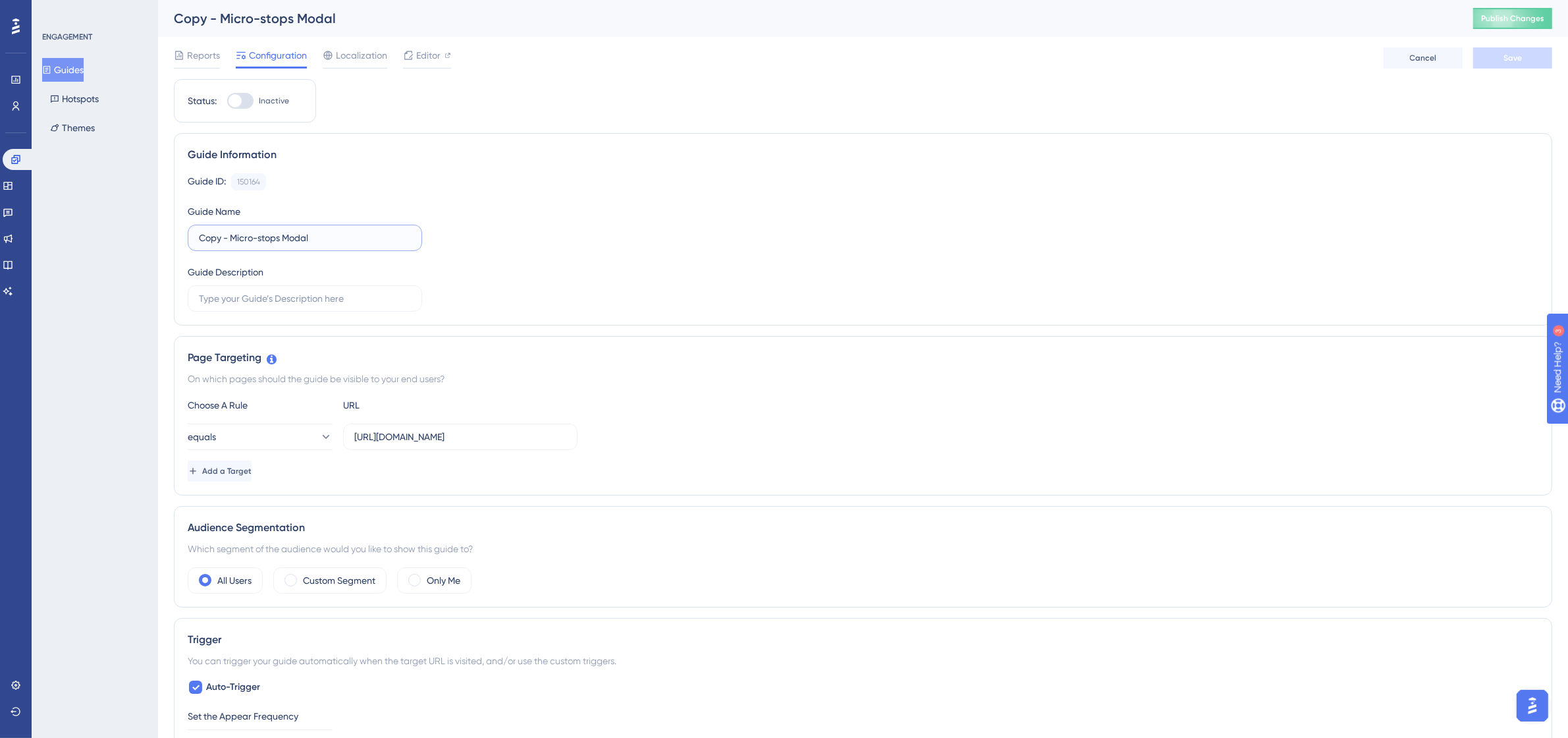
click at [186, 238] on div "Guide Information Guide ID: 150164 Copy Guide Name Copy - Micro-stops Modal Gui…" at bounding box center [863, 229] width 1379 height 192
type input "KPI - updates - Modal"
click at [512, 223] on div "Guide ID: 150164 Copy Guide Name KPI - updates - Modal Guide Description" at bounding box center [863, 243] width 1351 height 139
click at [1504, 63] on span "Save" at bounding box center [1513, 58] width 18 height 11
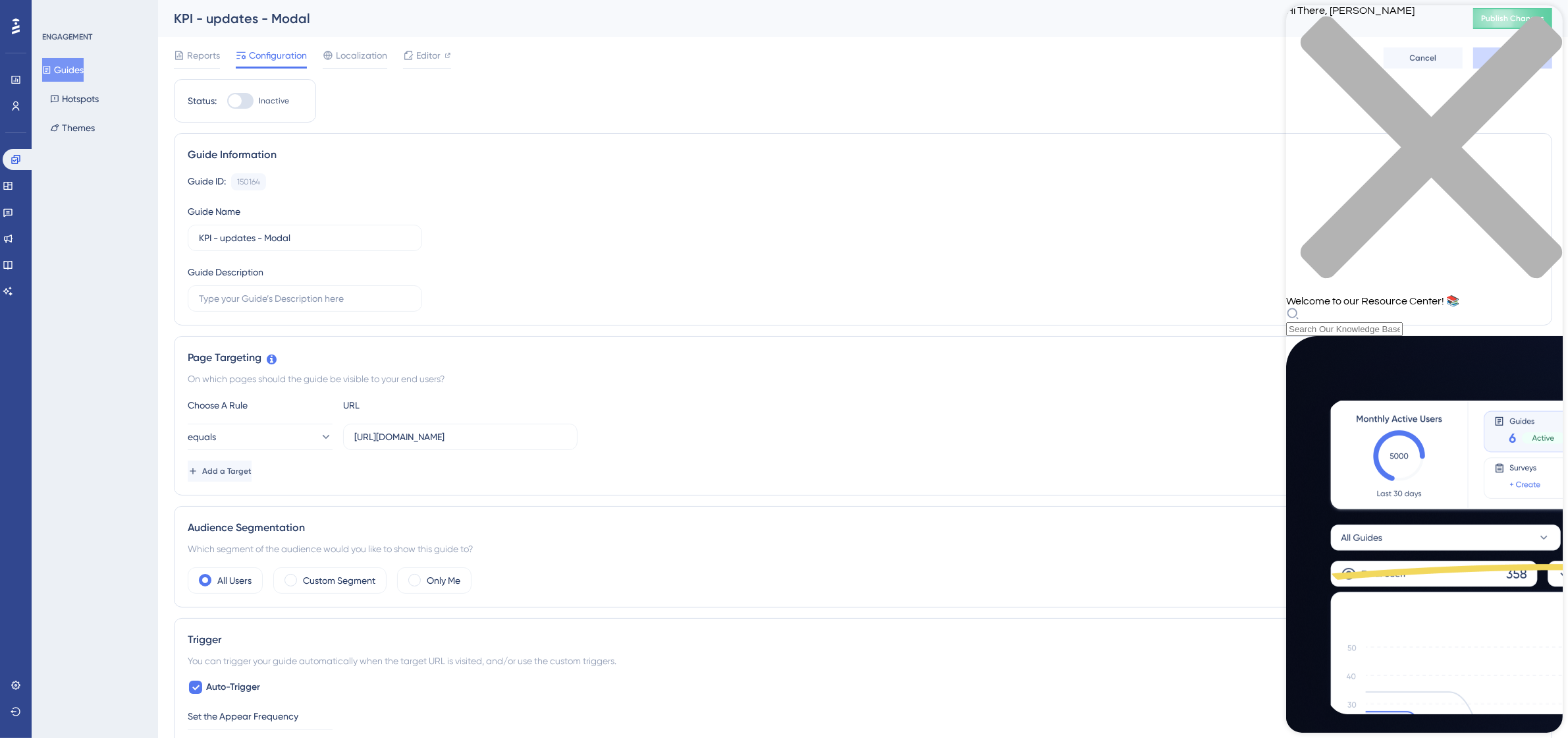
drag, startPoint x: 1550, startPoint y: 21, endPoint x: 1540, endPoint y: 55, distance: 35.4
click at [1550, 21] on div "close resource center" at bounding box center [1424, 155] width 277 height 279
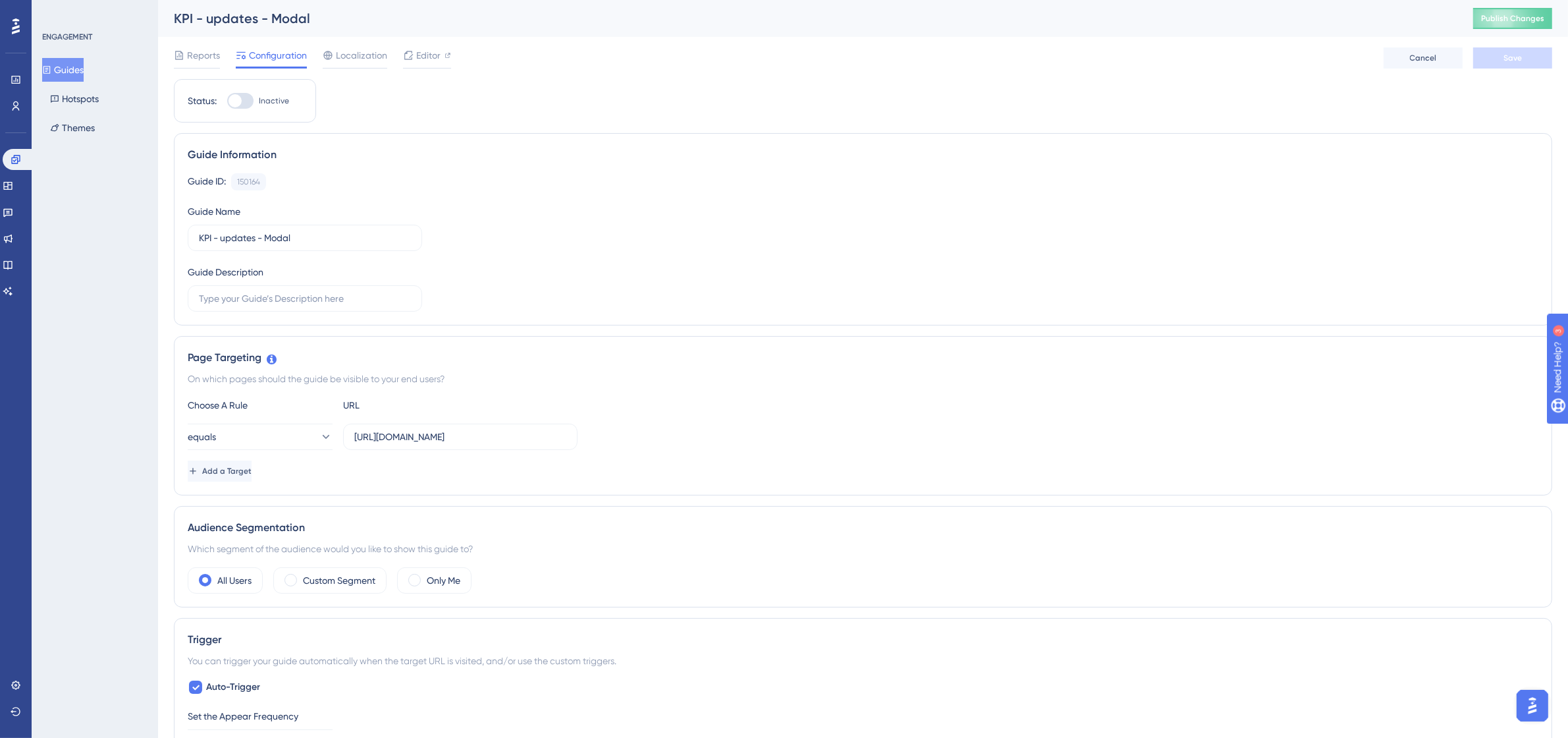
click at [1525, 700] on img "Open AI Assistant Launcher" at bounding box center [1532, 705] width 23 height 23
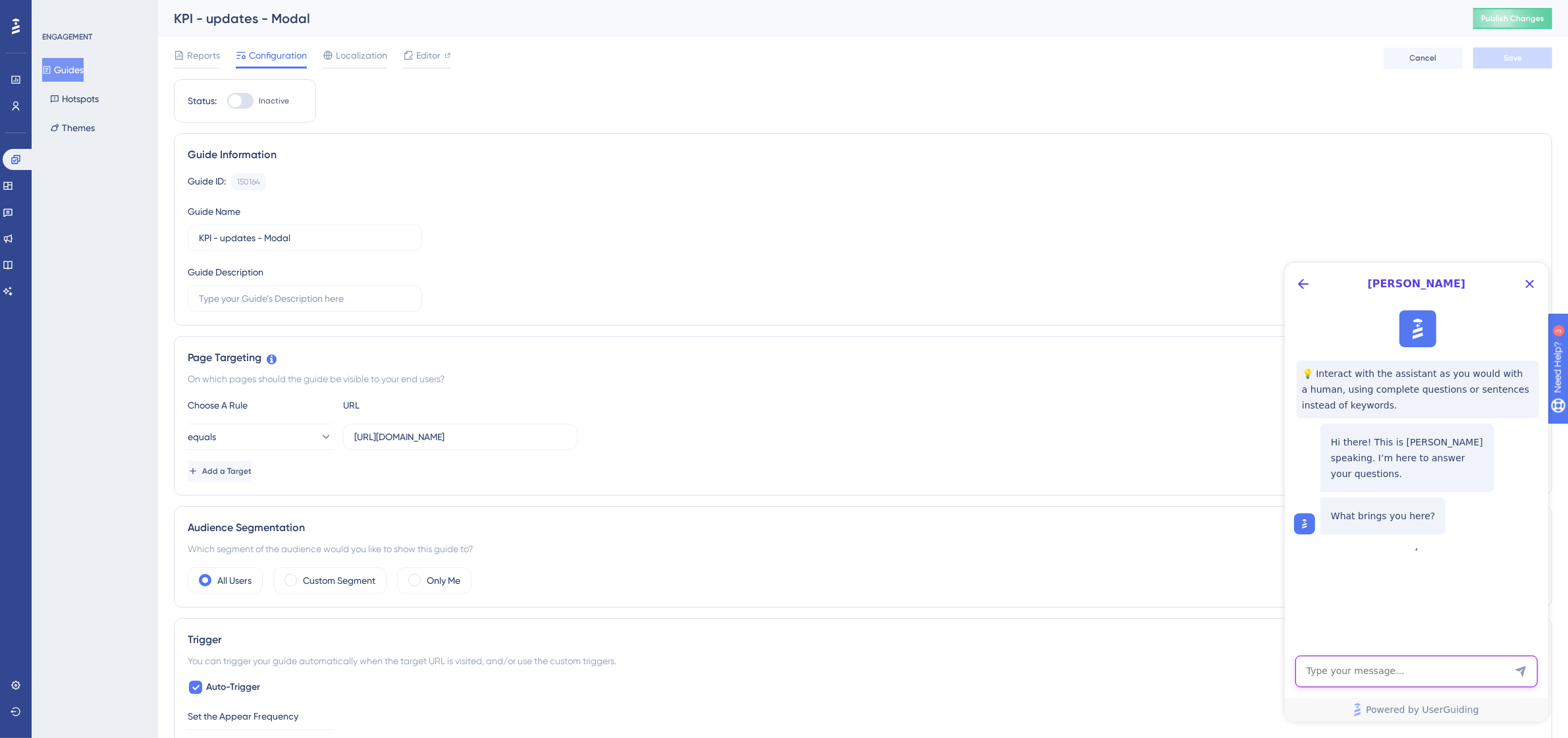
click at [1399, 675] on textarea "AI Assistant Text Input" at bounding box center [1416, 671] width 242 height 32
type textarea "hi i would like to add a gif/small video to a modal in a guide. can i do this?"
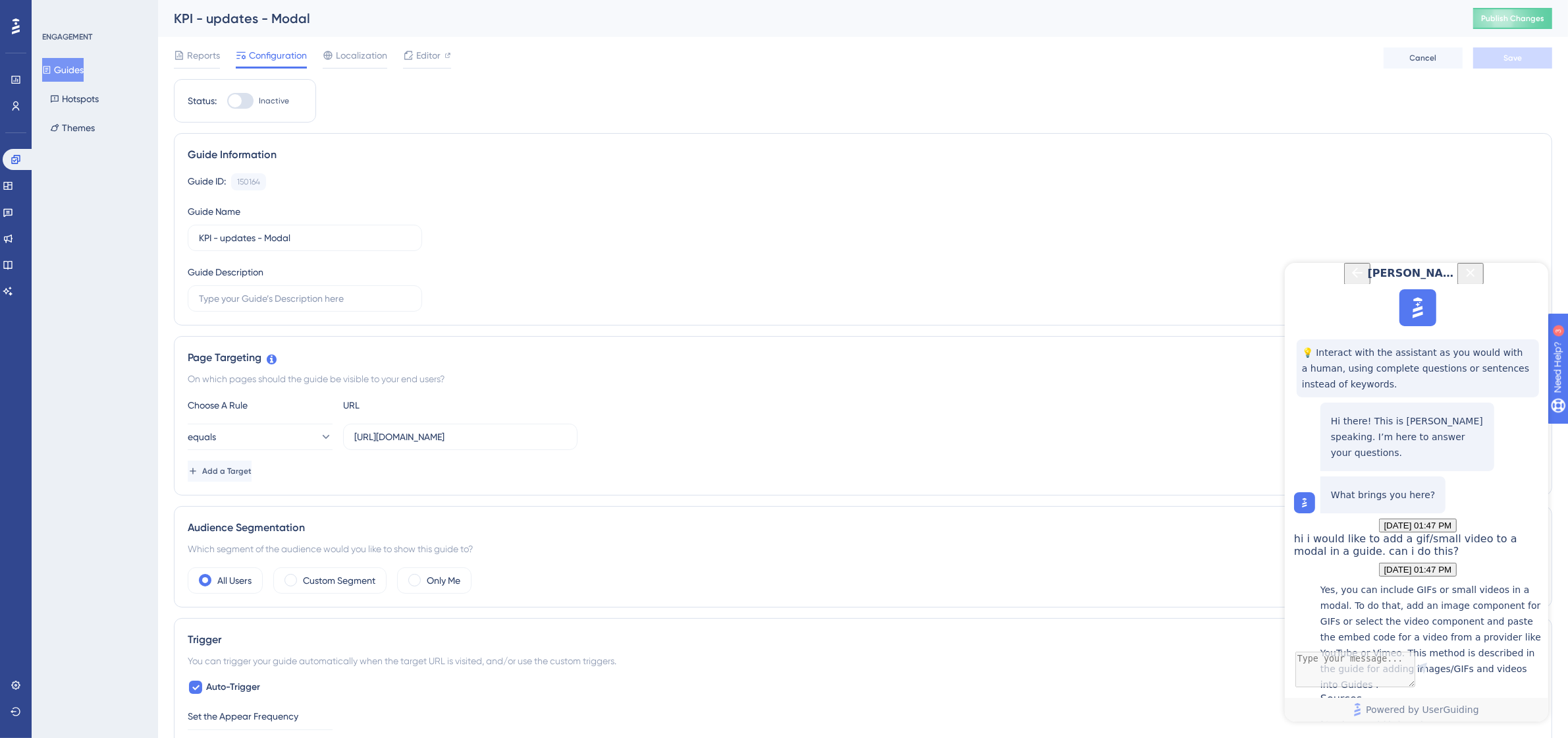
scroll to position [238, 0]
click at [1433, 705] on div "Adding images/GIFs and videos into Guides and Hotspots" at bounding box center [1430, 725] width 221 height 41
